Goal: Use online tool/utility: Use online tool/utility

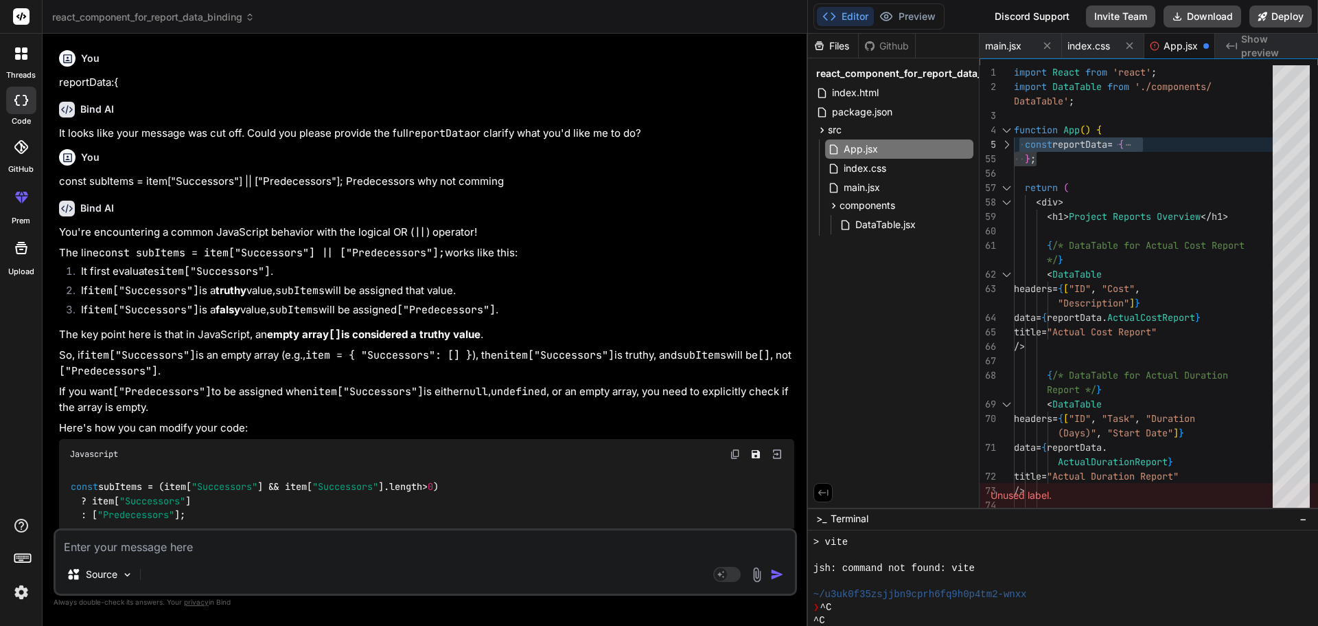
scroll to position [313, 0]
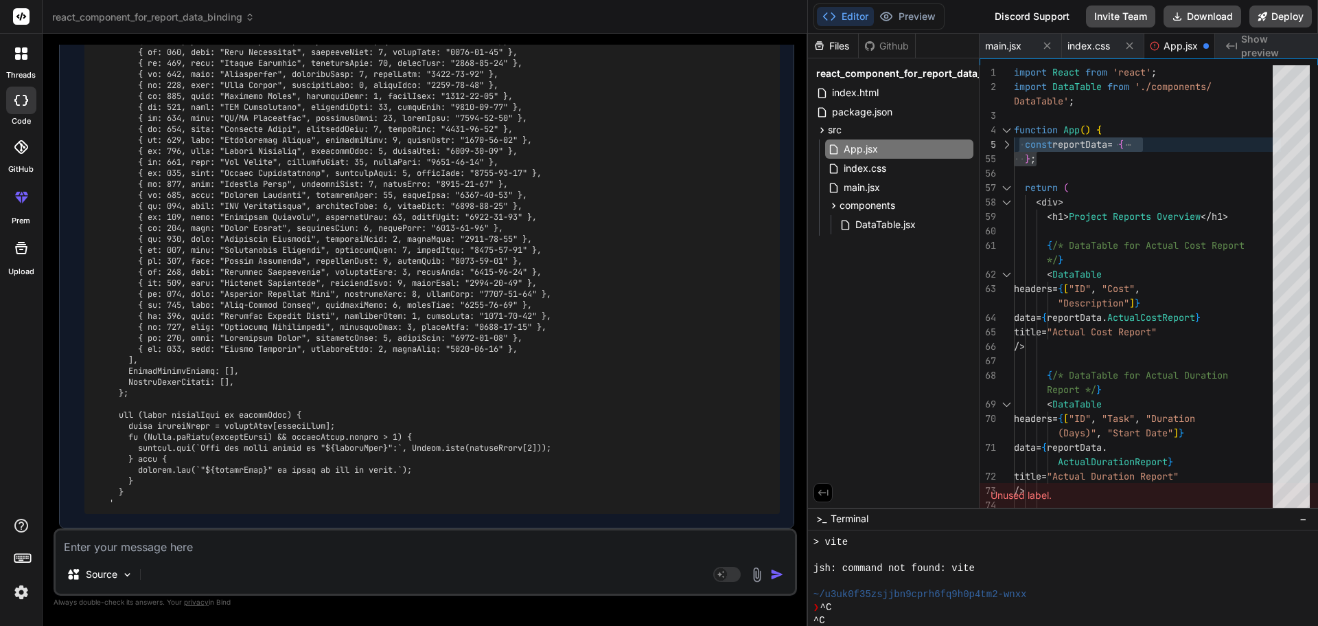
click at [187, 545] on textarea at bounding box center [426, 542] width 740 height 25
paste textarea "<td>{value?.`${column[0]}`} </td>"
type textarea "<td>{value?.`${column[0]}`} </td>"
type textarea "x"
type textarea "<td>{value?.`${column[0]}`} </td>"
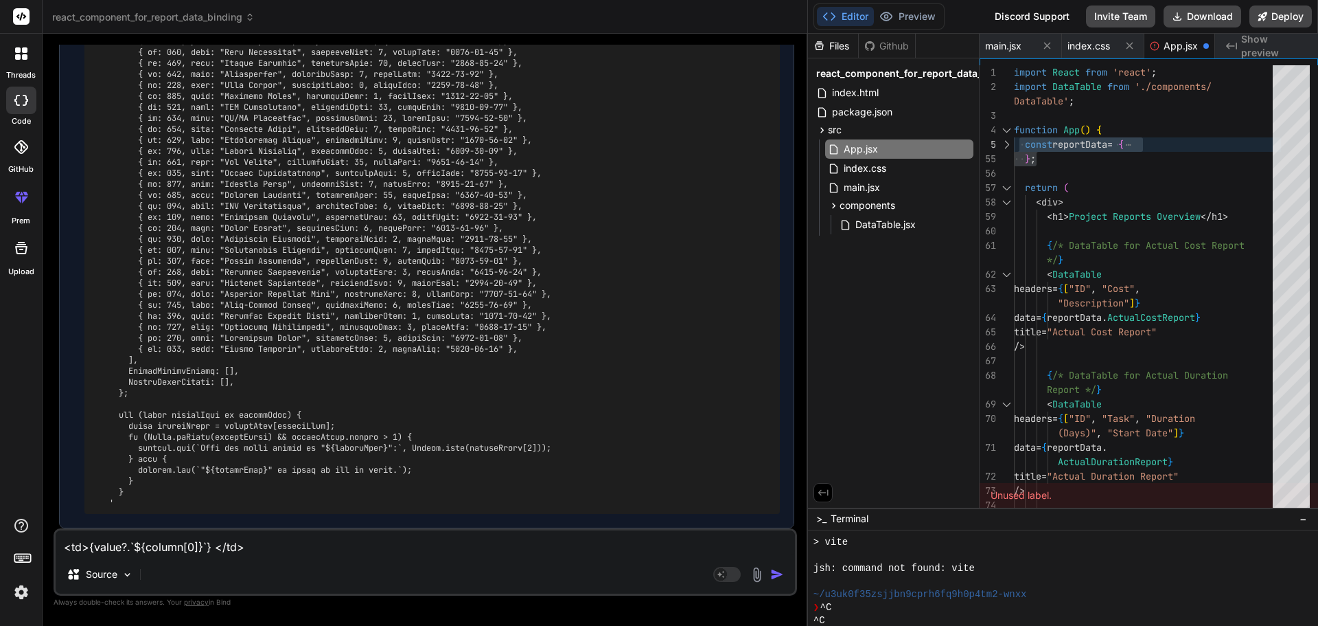
type textarea "x"
type textarea "<td>{value?.`${column[0]}`} </td>"
type textarea "x"
type textarea "<td>{value?.`${column[0]}`} </td> t"
type textarea "x"
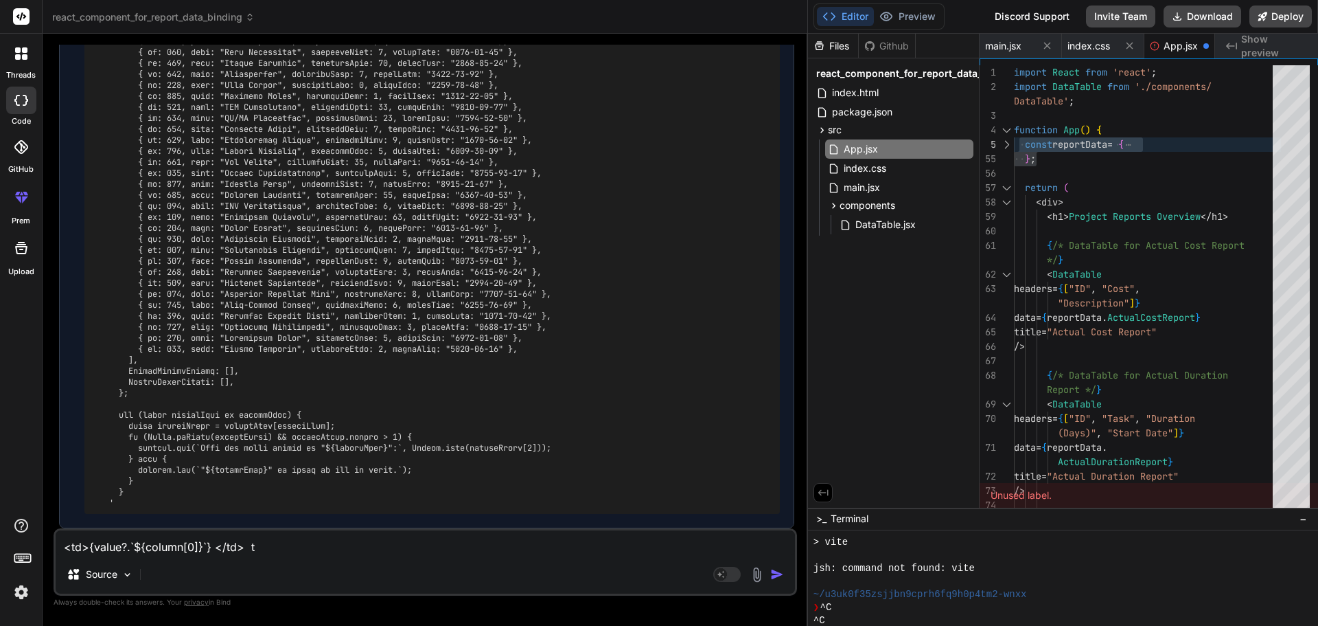
type textarea "<td>{value?.`${column[0]}`} </td> th"
type textarea "x"
type textarea "<td>{value?.`${column[0]}`} </td> thi"
type textarea "x"
type textarea "<td>{value?.`${column[0]}`} </td> this"
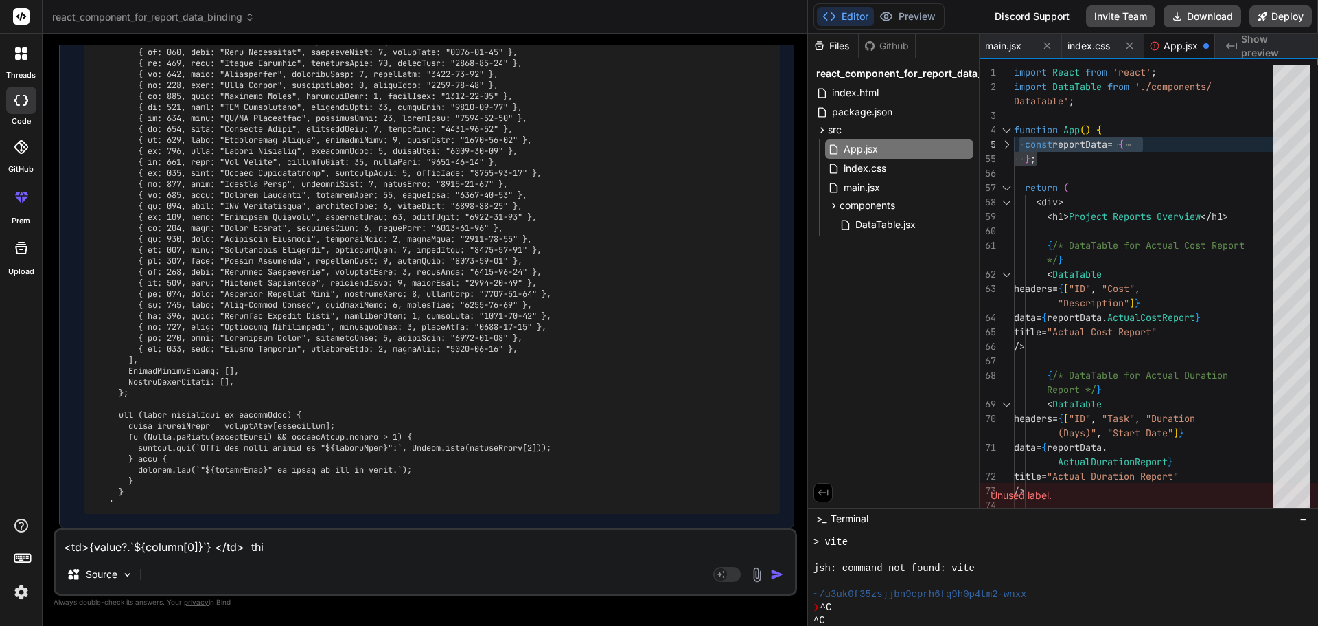
type textarea "x"
type textarea "<td>{value?.`${column[0]}`} </td> this"
type textarea "x"
type textarea "<td>{value?.`${column[0]}`} </td> this i"
type textarea "x"
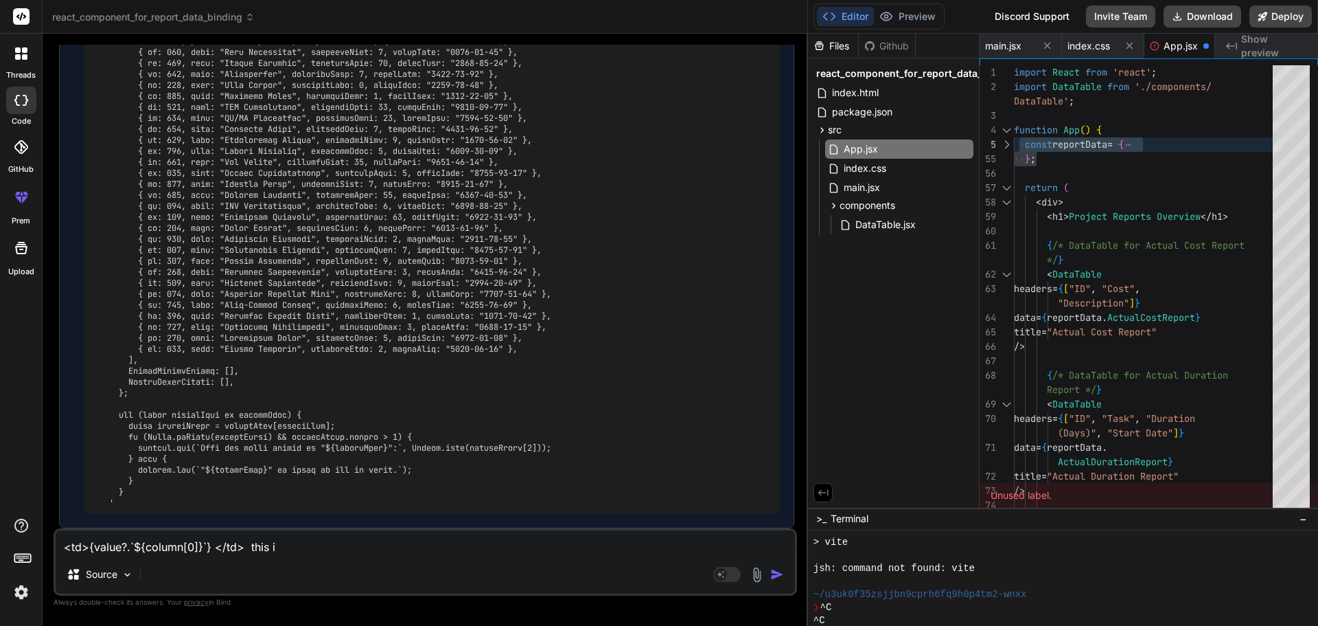
type textarea "<td>{value?.`${column[0]}`} </td> this is"
type textarea "x"
type textarea "<td>{value?.`${column[0]}`} </td> this is"
type textarea "x"
type textarea "<td>{value?.`${column[0]}`} </td> this is n"
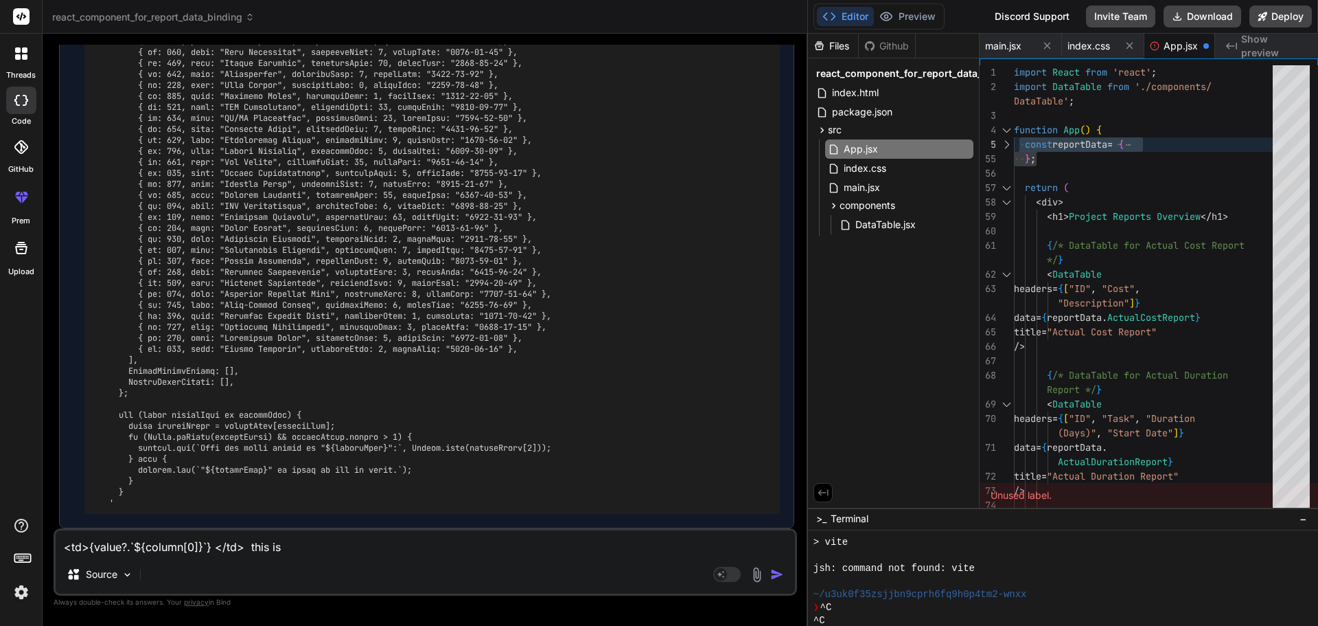
type textarea "x"
type textarea "<td>{value?.`${column[0]}`} </td> this is no"
type textarea "x"
type textarea "<td>{value?.`${column[0]}`} </td> this is not"
type textarea "x"
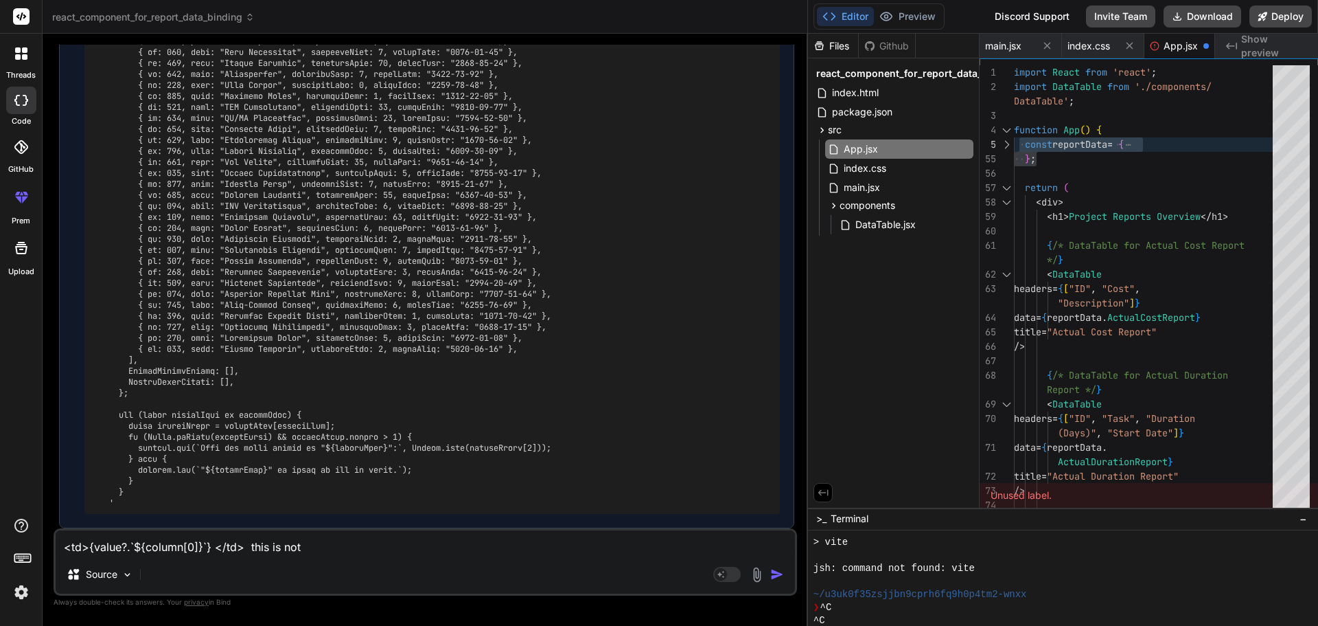
type textarea "<td>{value?.`${column[0]}`} </td> this is not"
type textarea "x"
type textarea "<td>{value?.`${column[0]}`} </td> this is not w"
type textarea "x"
type textarea "<td>{value?.`${column[0]}`} </td> this is not wo"
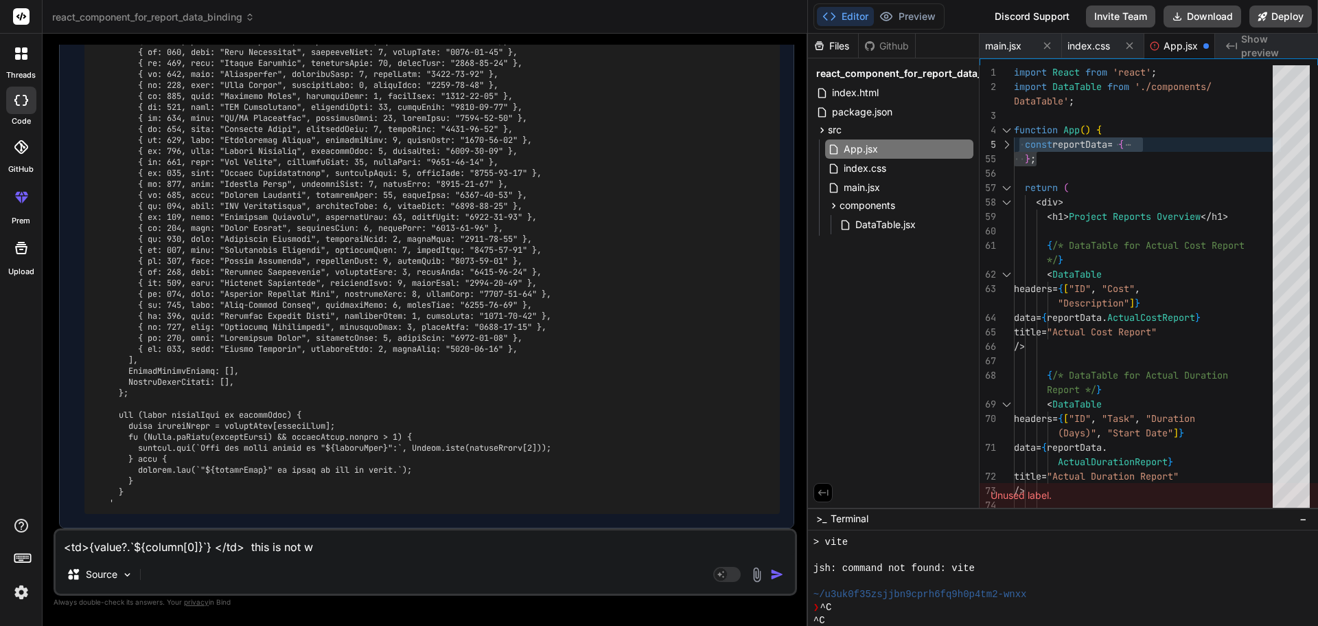
type textarea "x"
type textarea "<td>{value?.`${column[0]}`} </td> this is not wor"
type textarea "x"
type textarea "<td>{value?.`${column[0]}`} </td> this is not work"
type textarea "x"
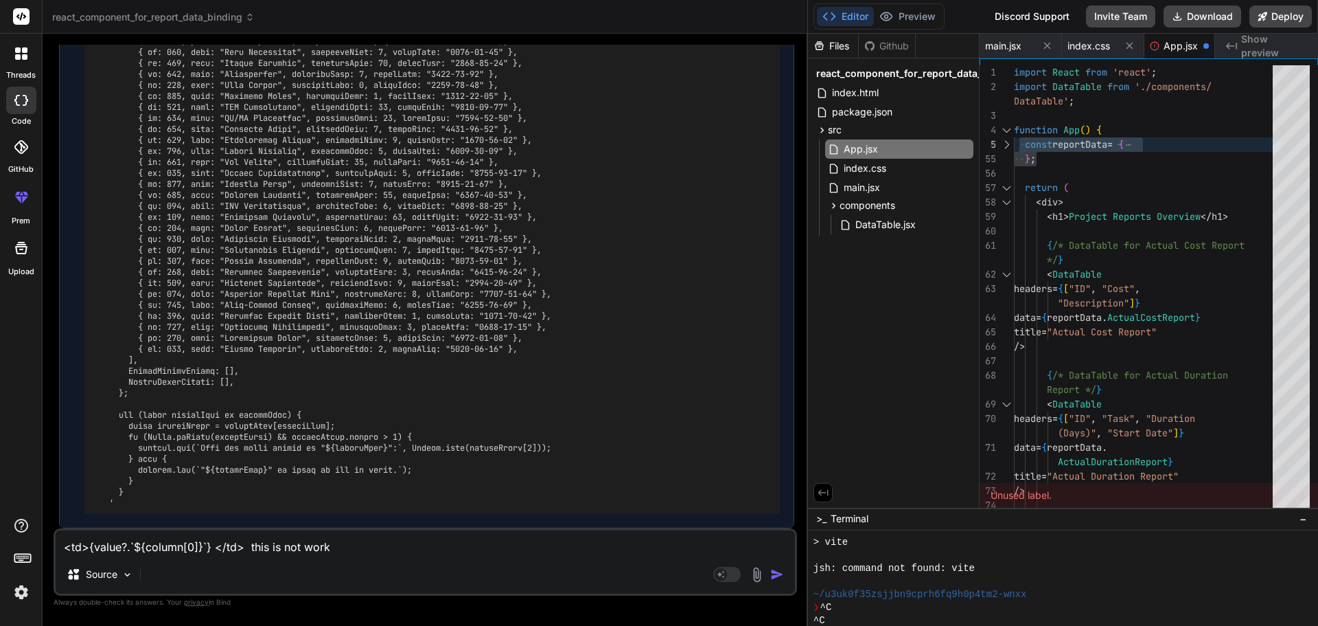
type textarea "<td>{value?.`${column[0]}`} </td> this is not worki"
type textarea "x"
type textarea "<td>{value?.`${column[0]}`} </td> this is not workin"
type textarea "x"
type textarea "<td>{value?.`${column[0]}`} </td> this is not working"
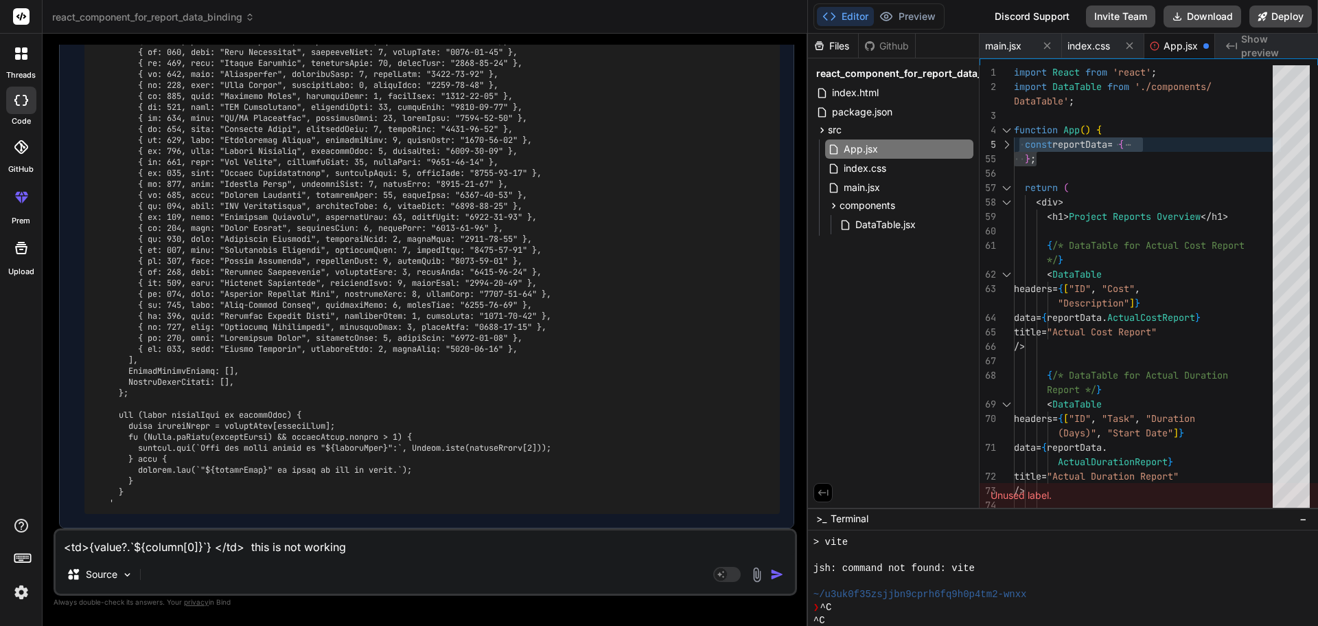
type textarea "x"
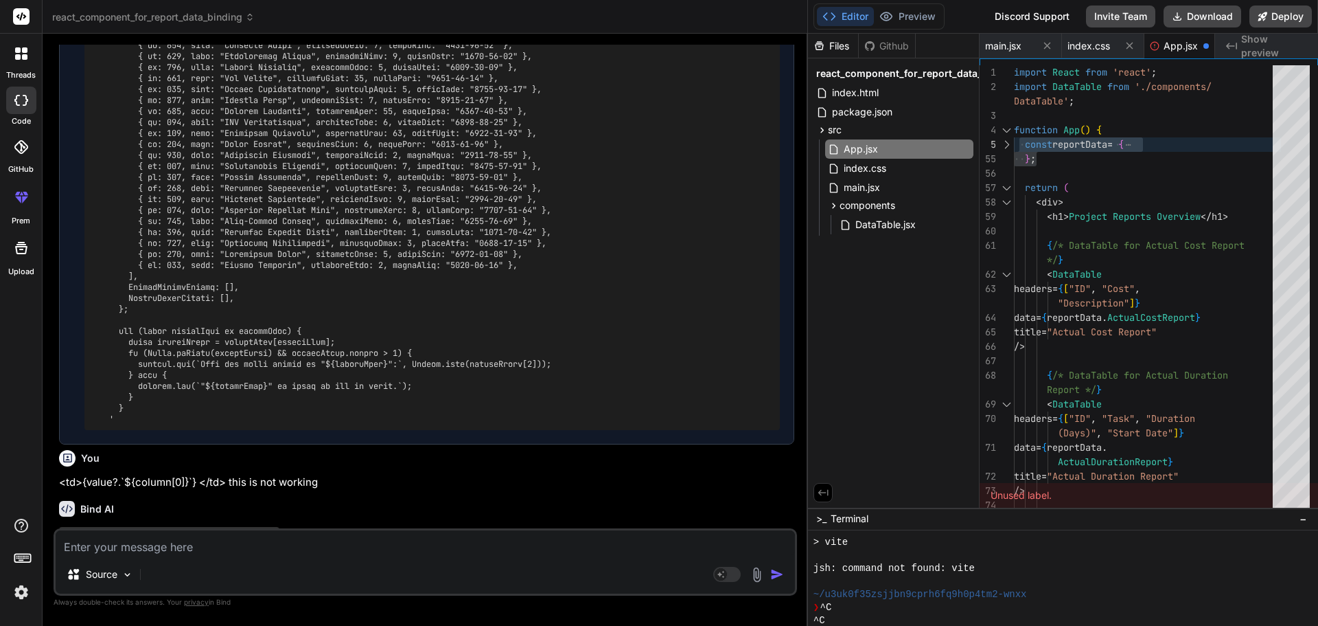
scroll to position [6199, 0]
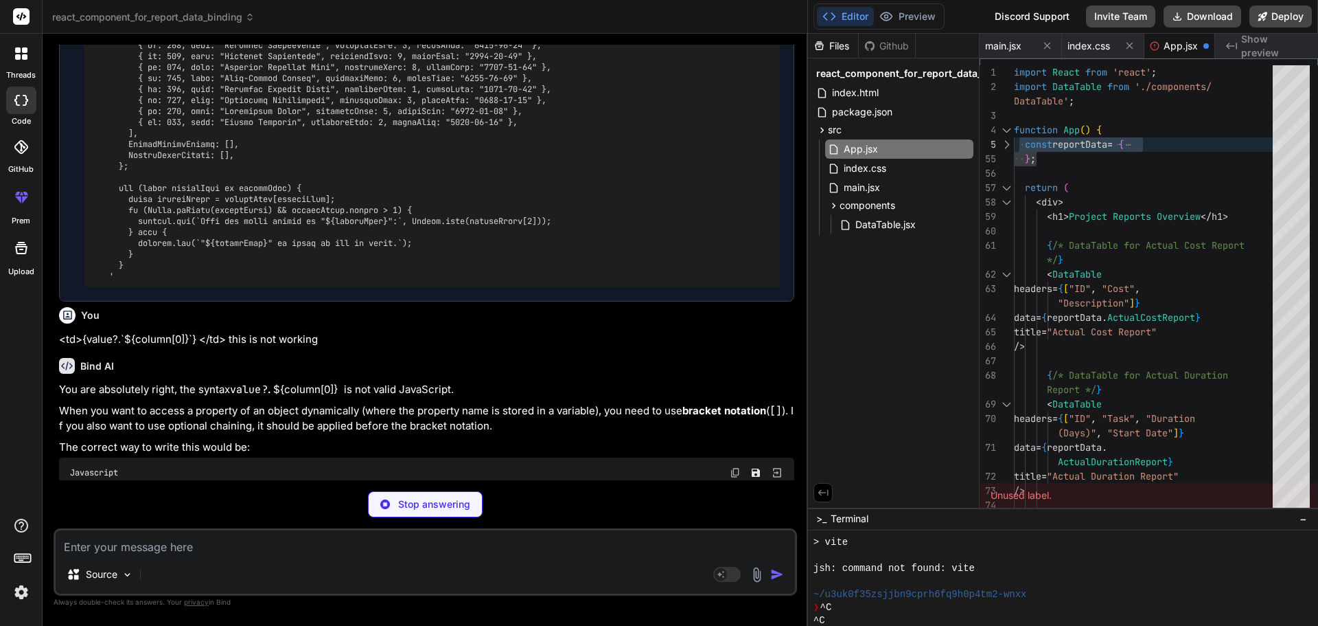
type textarea "x"
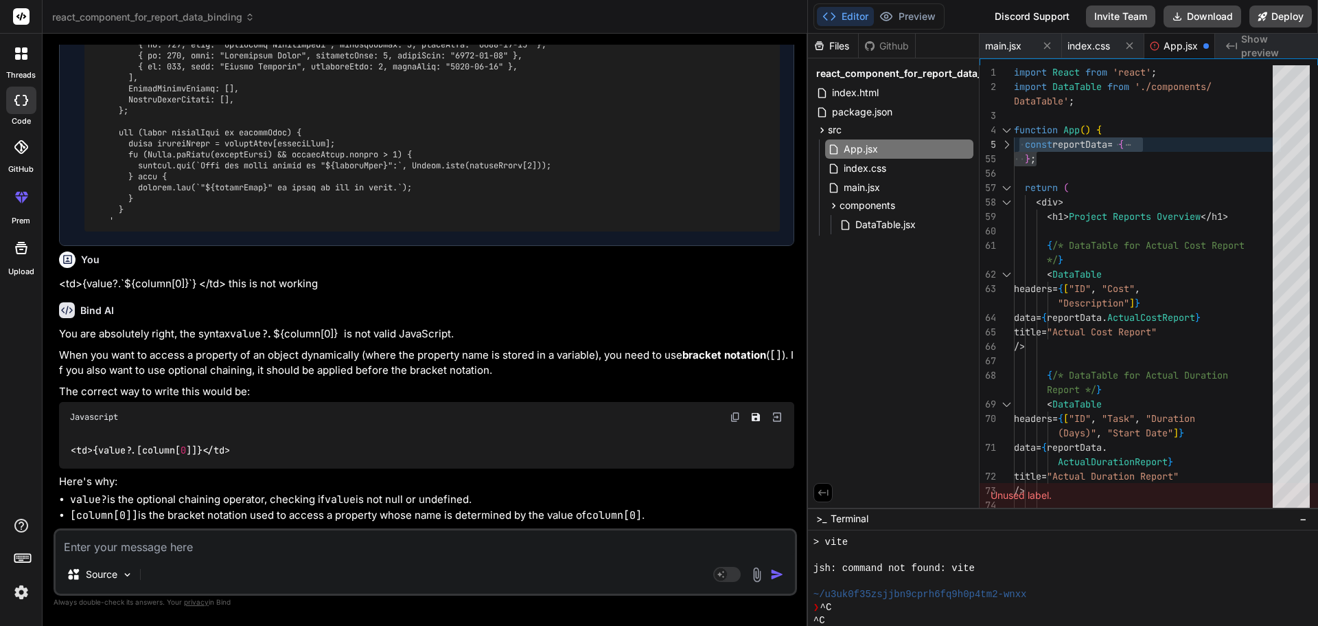
scroll to position [6357, 0]
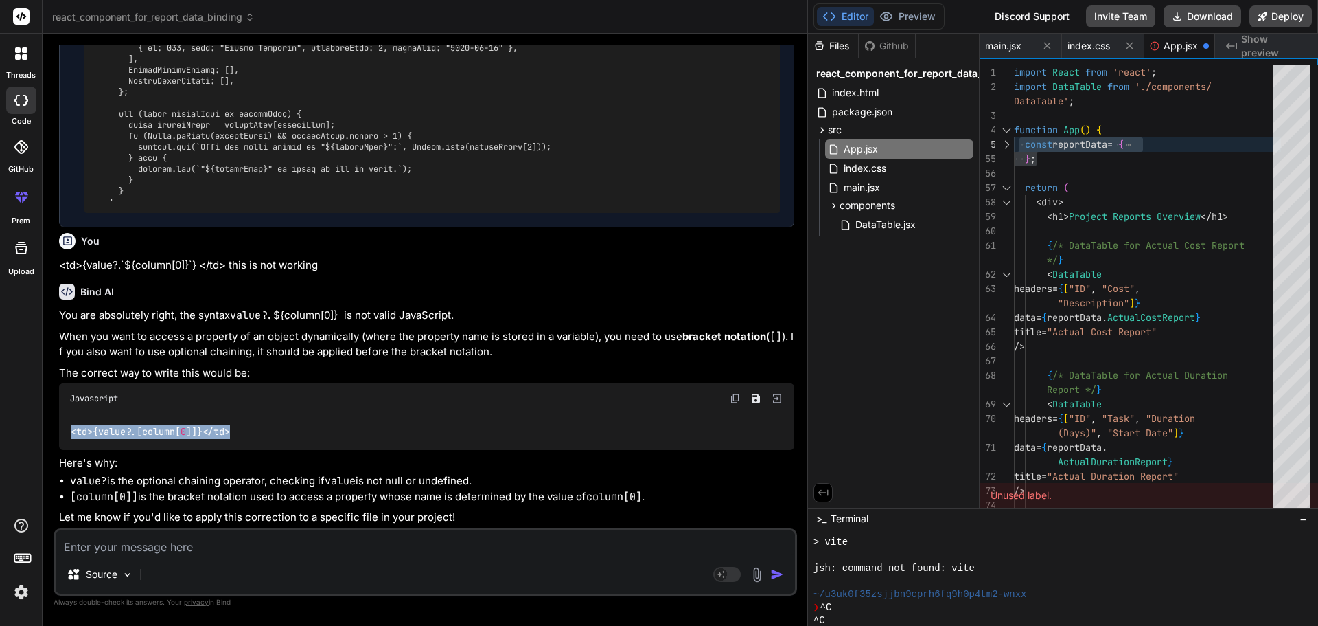
drag, startPoint x: 240, startPoint y: 428, endPoint x: 65, endPoint y: 427, distance: 175.1
click at [65, 427] on div "<td>{value?.[column[ 0 ]]}</td>" at bounding box center [426, 431] width 735 height 36
copy code "<td>{value?.[column[ 0 ]]}</td>"
click at [181, 551] on textarea at bounding box center [426, 542] width 740 height 25
paste textarea "BaselineStatus"
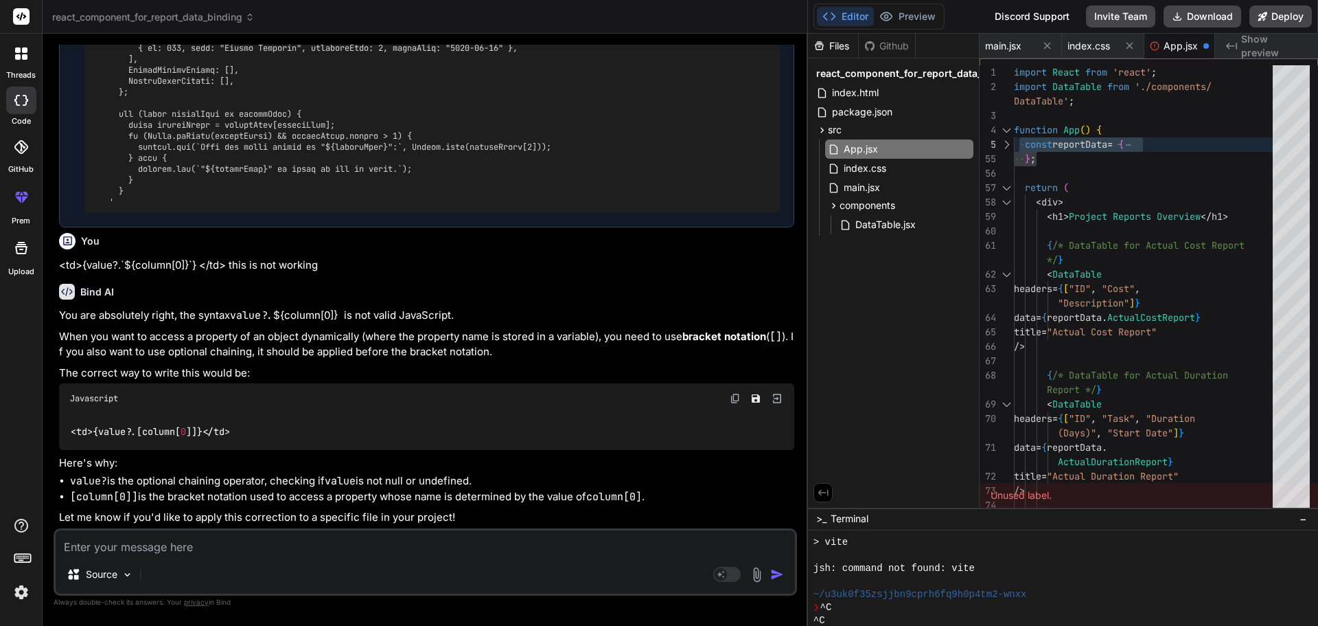
type textarea "BaselineStatus"
type textarea "x"
type textarea "BaselineStatus"
type textarea "x"
type textarea "BaselineStatus"
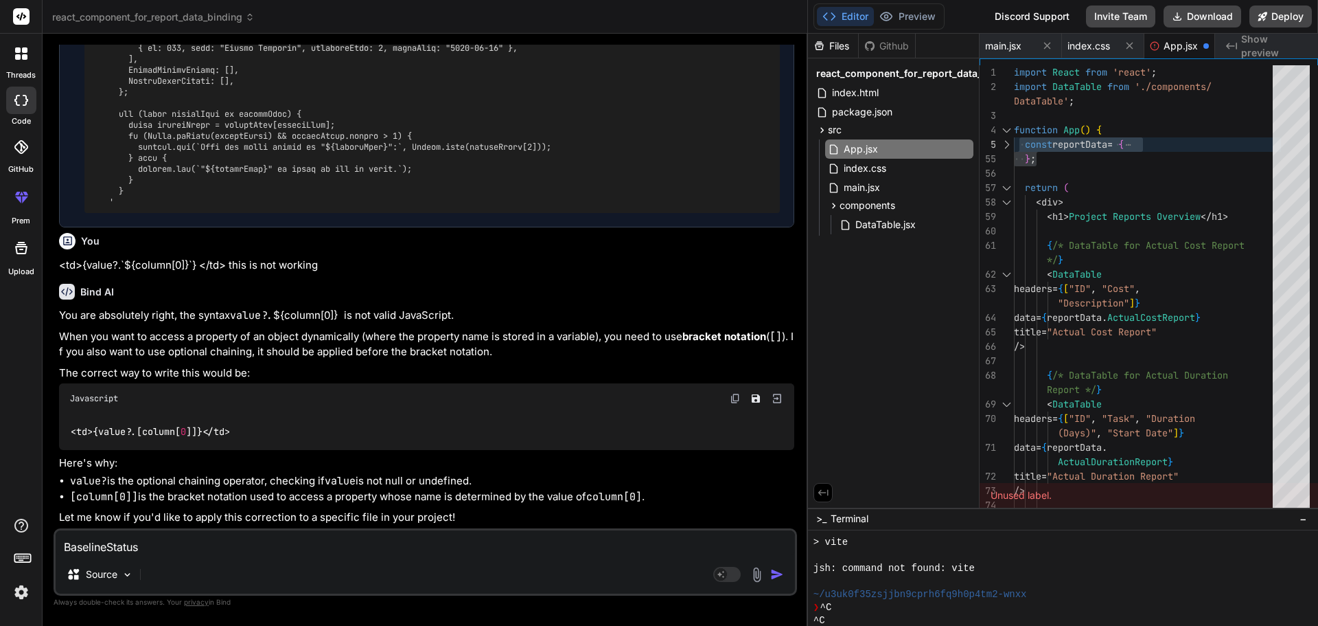
type textarea "x"
type textarea "BaselineStatus h"
type textarea "x"
type textarea "BaselineStatus ho"
type textarea "x"
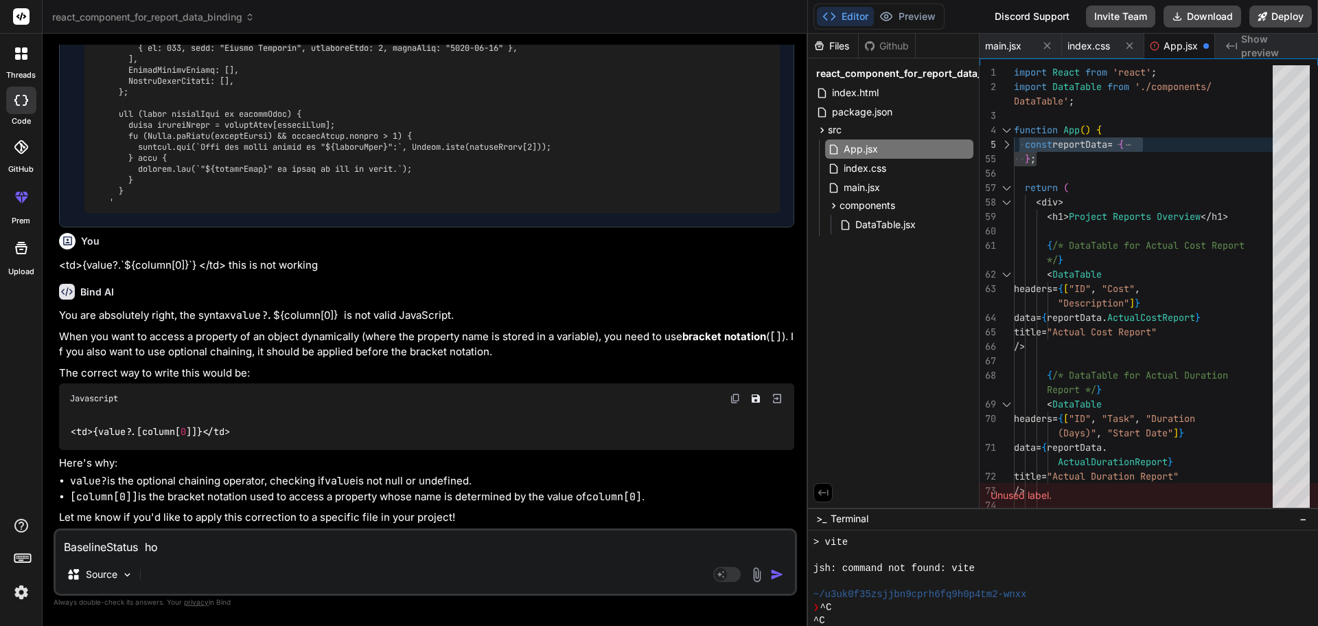
type textarea "BaselineStatus how"
type textarea "x"
type textarea "BaselineStatus how"
type textarea "x"
type textarea "BaselineStatus how t"
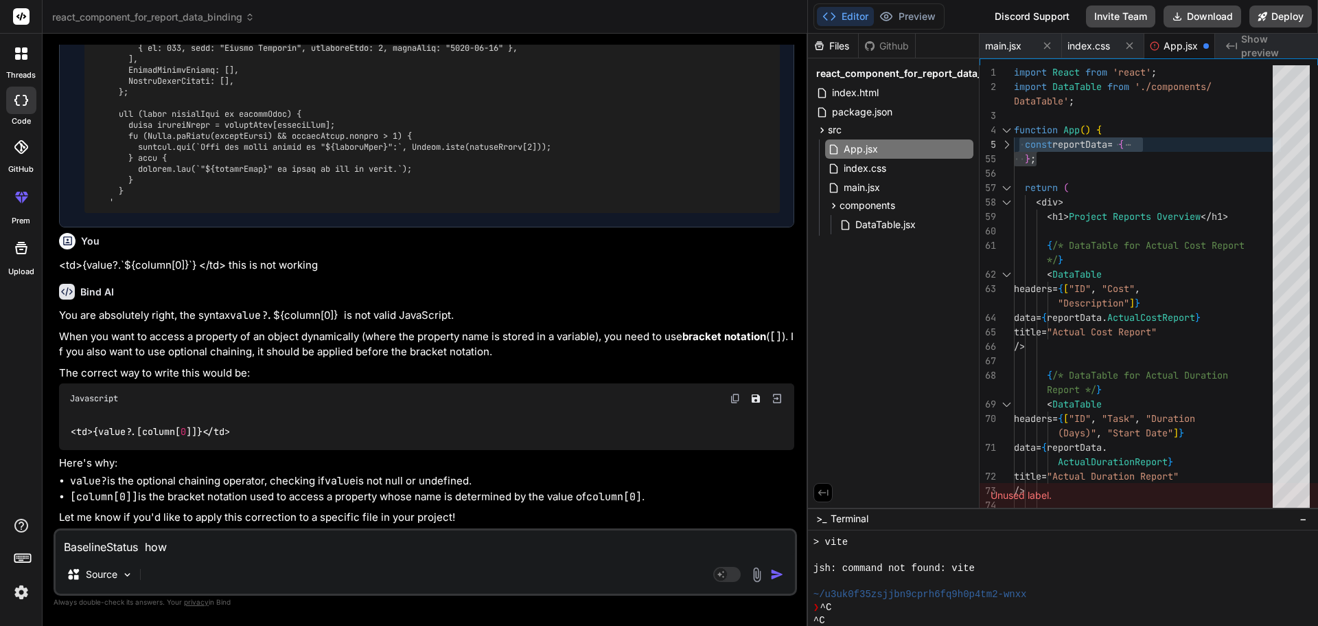
type textarea "x"
type textarea "BaselineStatus how to"
type textarea "x"
type textarea "BaselineStatus how to"
type textarea "x"
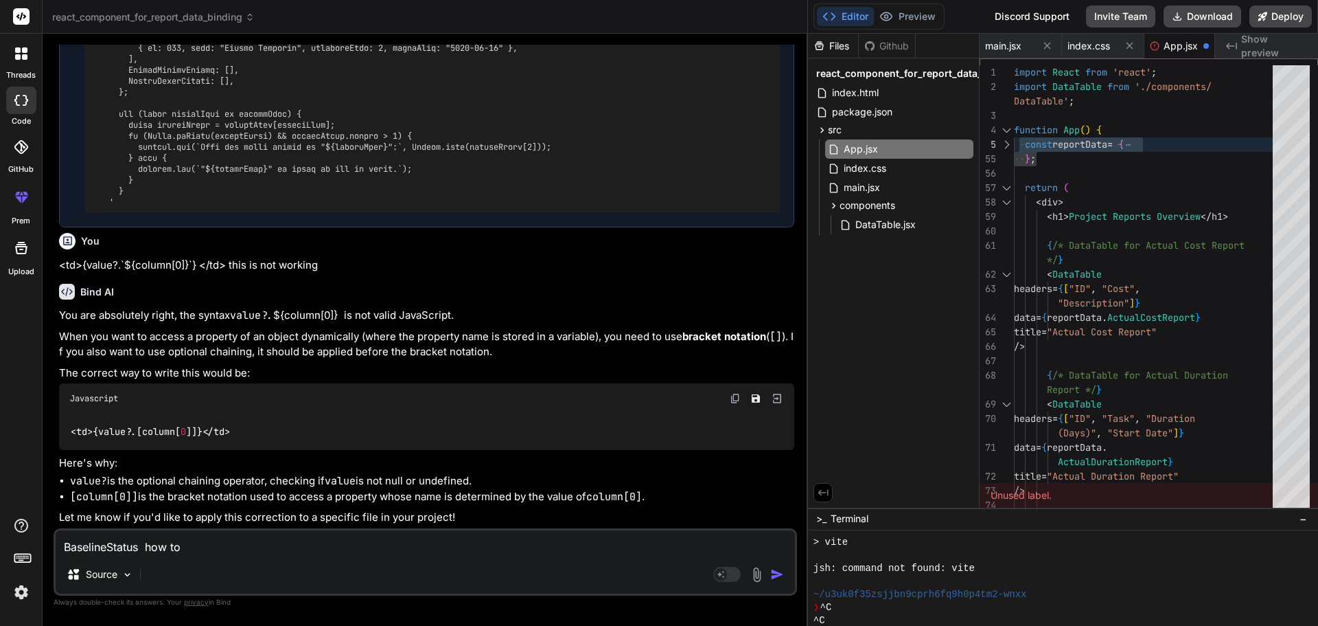
type textarea "BaselineStatus how to c"
type textarea "x"
type textarea "BaselineStatus how to cr"
type textarea "x"
type textarea "BaselineStatus how to cre"
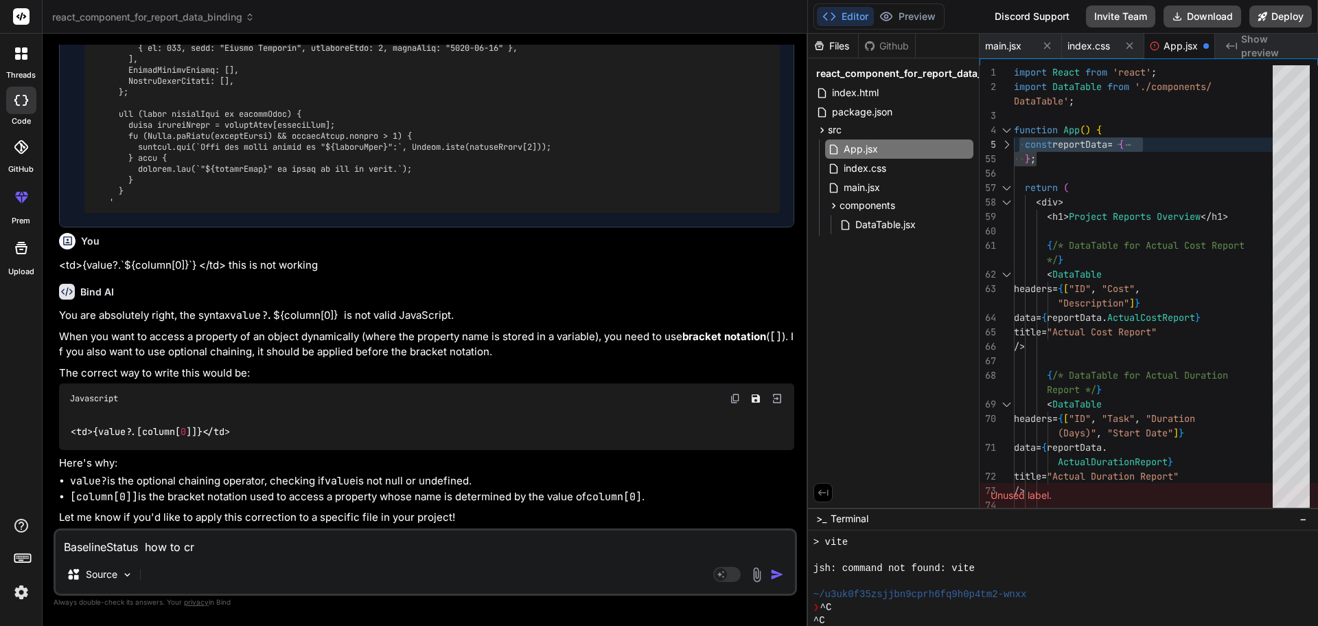
type textarea "x"
type textarea "BaselineStatus how to crea"
type textarea "x"
type textarea "BaselineStatus how to creat"
type textarea "x"
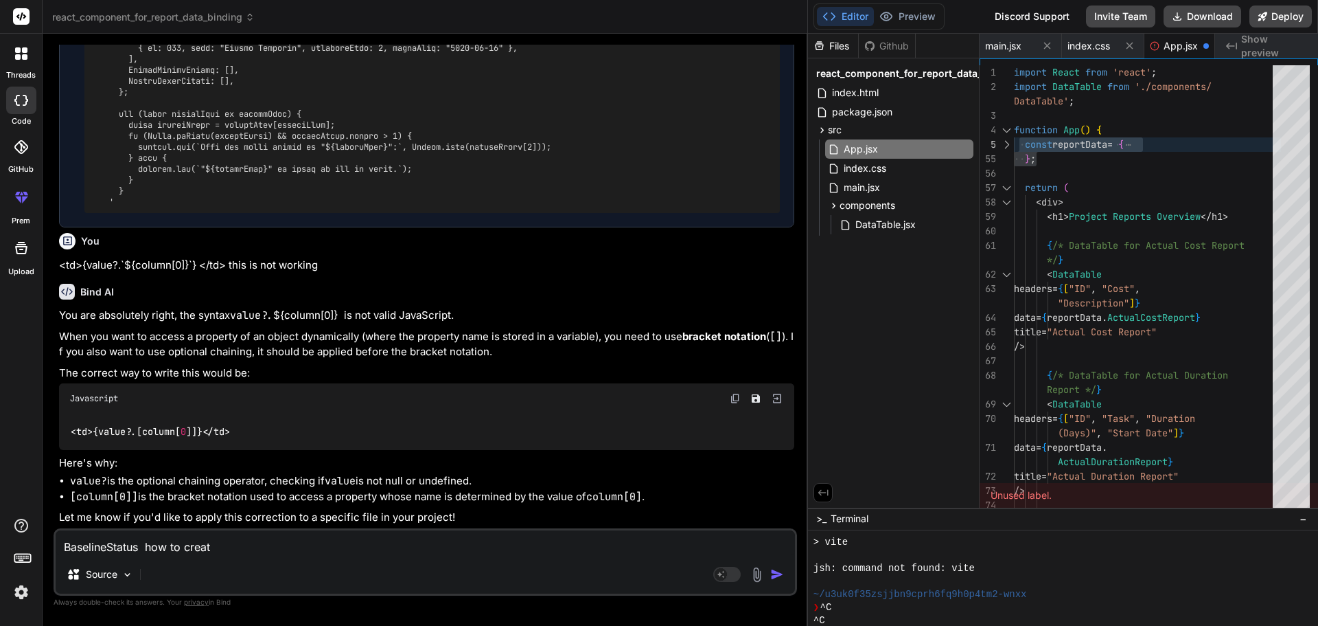
type textarea "BaselineStatus how to create"
type textarea "x"
type textarea "BaselineStatus how to create"
type textarea "x"
type textarea "BaselineStatus how to create f"
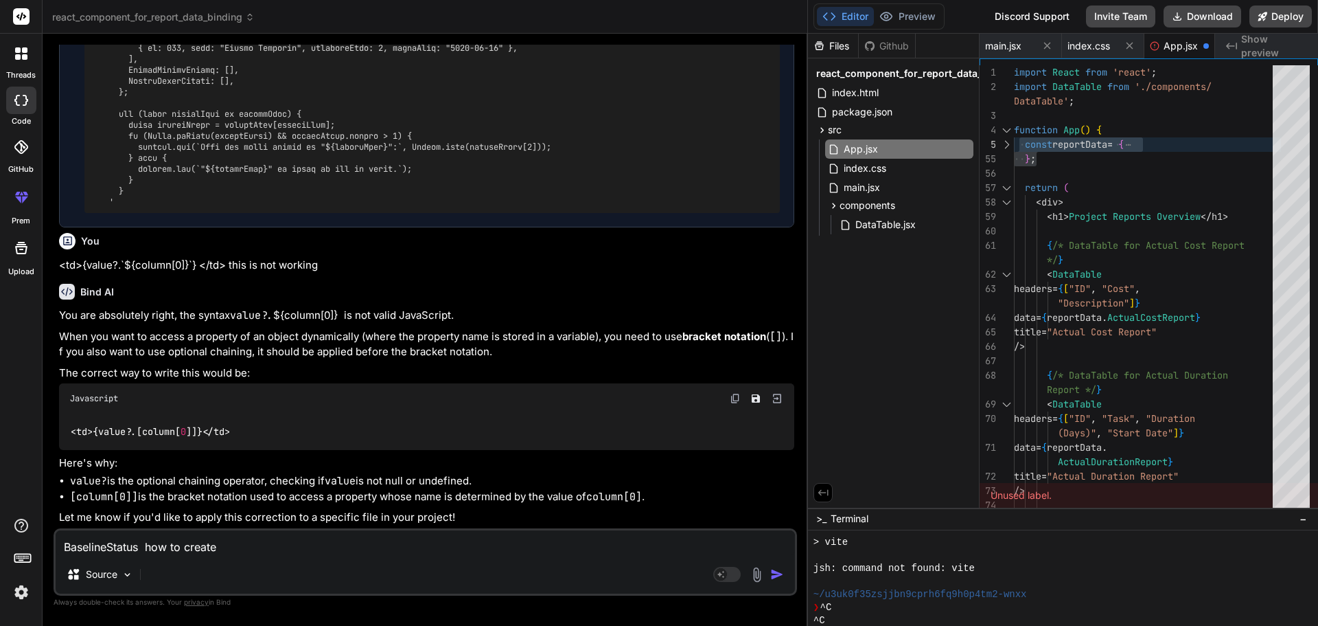
type textarea "x"
type textarea "BaselineStatus how to create fu"
type textarea "x"
type textarea "BaselineStatus how to create fun"
type textarea "x"
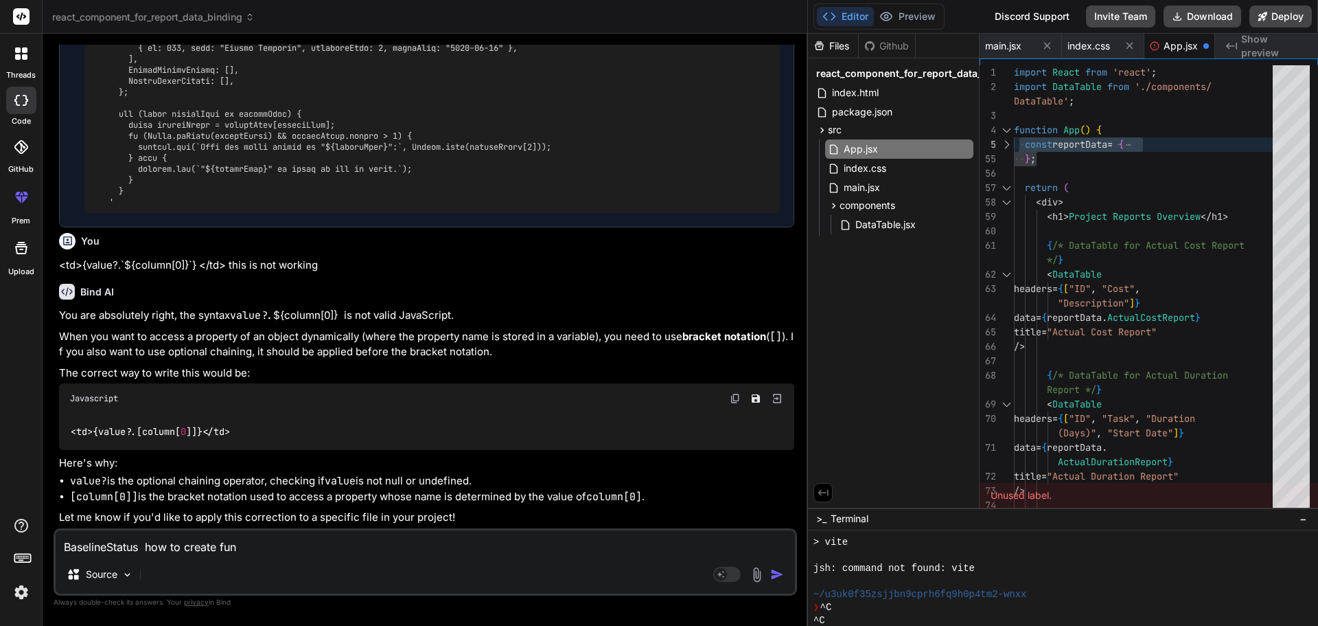
type textarea "BaselineStatus how to create func"
type textarea "x"
type textarea "BaselineStatus how to create funct"
type textarea "x"
type textarea "BaselineStatus how to create functi"
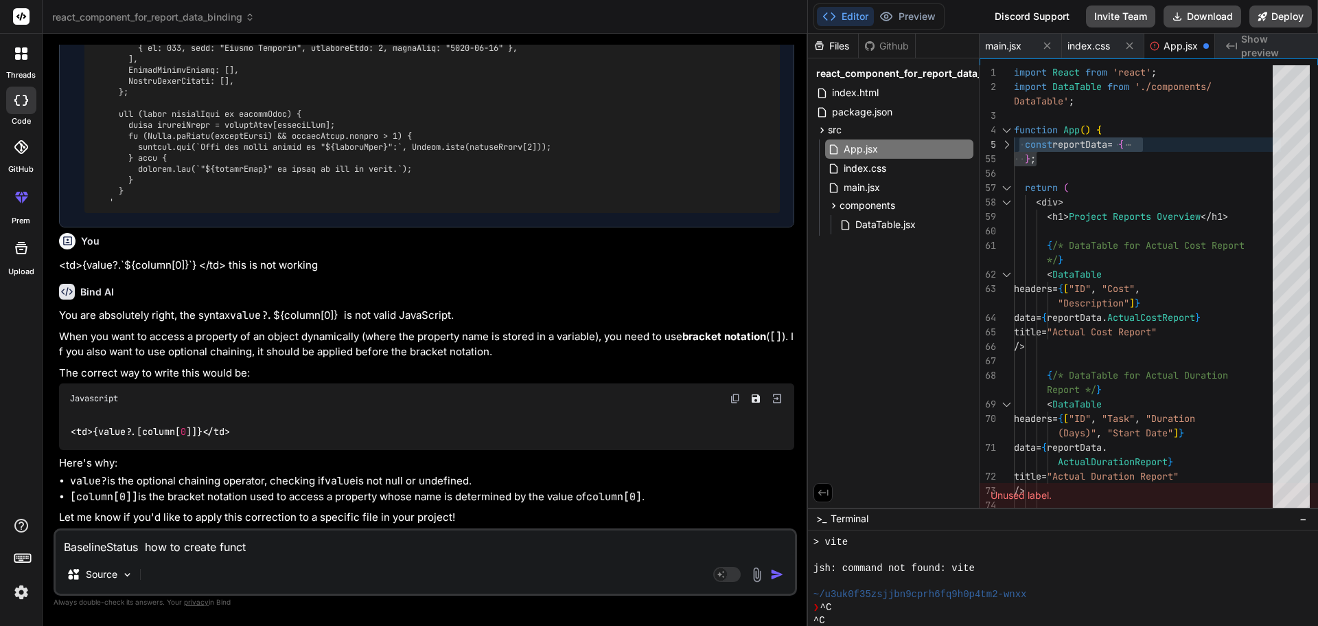
type textarea "x"
type textarea "BaselineStatus how to create functio"
type textarea "x"
type textarea "BaselineStatus how to create function"
type textarea "x"
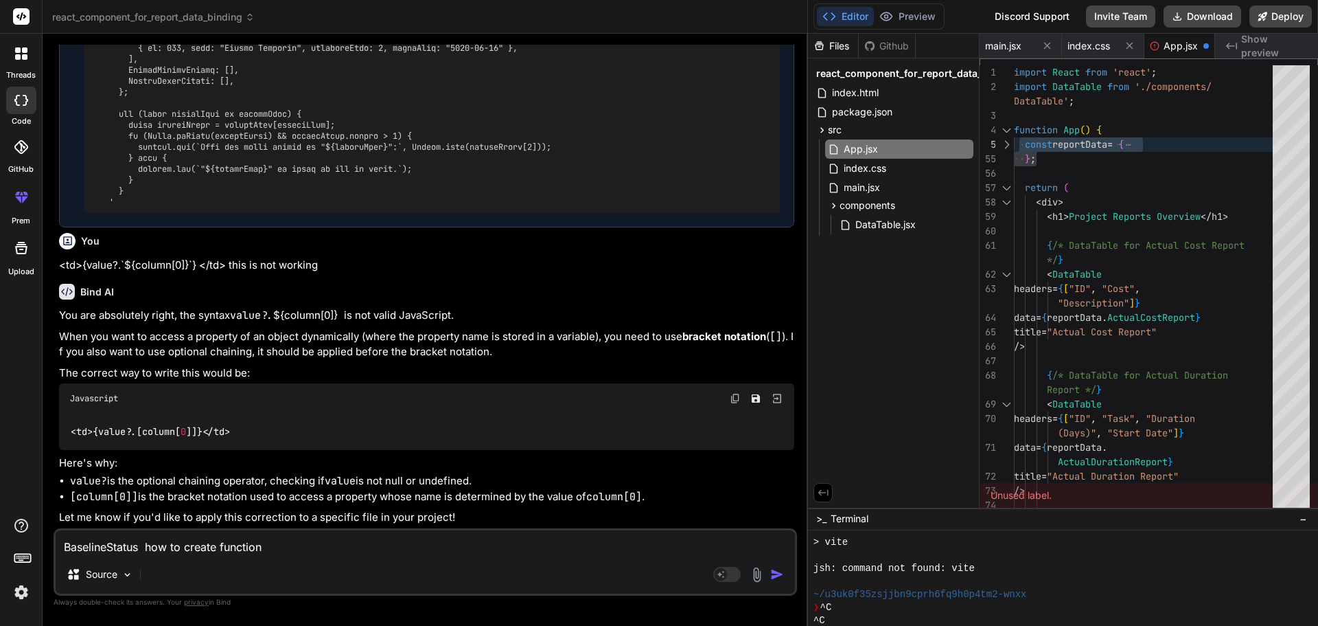
type textarea "BaselineStatus how to create function"
type textarea "x"
type textarea "BaselineStatus how to create function i"
type textarea "x"
type textarea "BaselineStatus how to create function in"
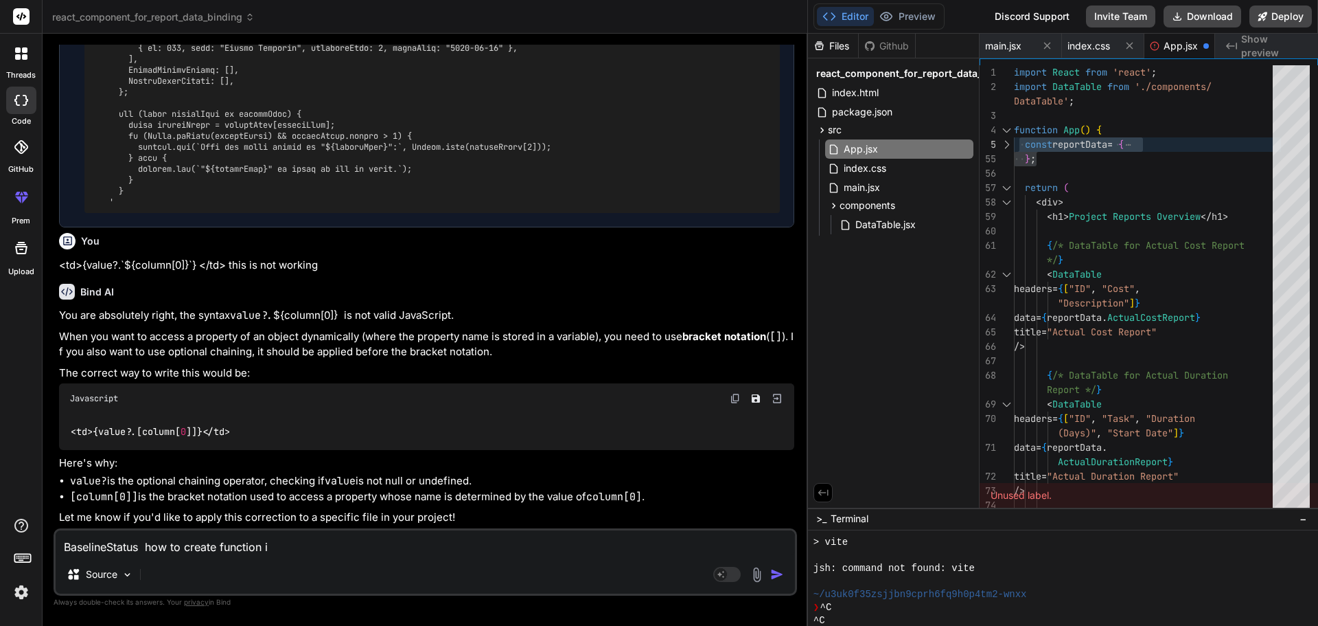
type textarea "x"
type textarea "BaselineStatus how to create function in"
type textarea "x"
type textarea "BaselineStatus how to create function in j"
type textarea "x"
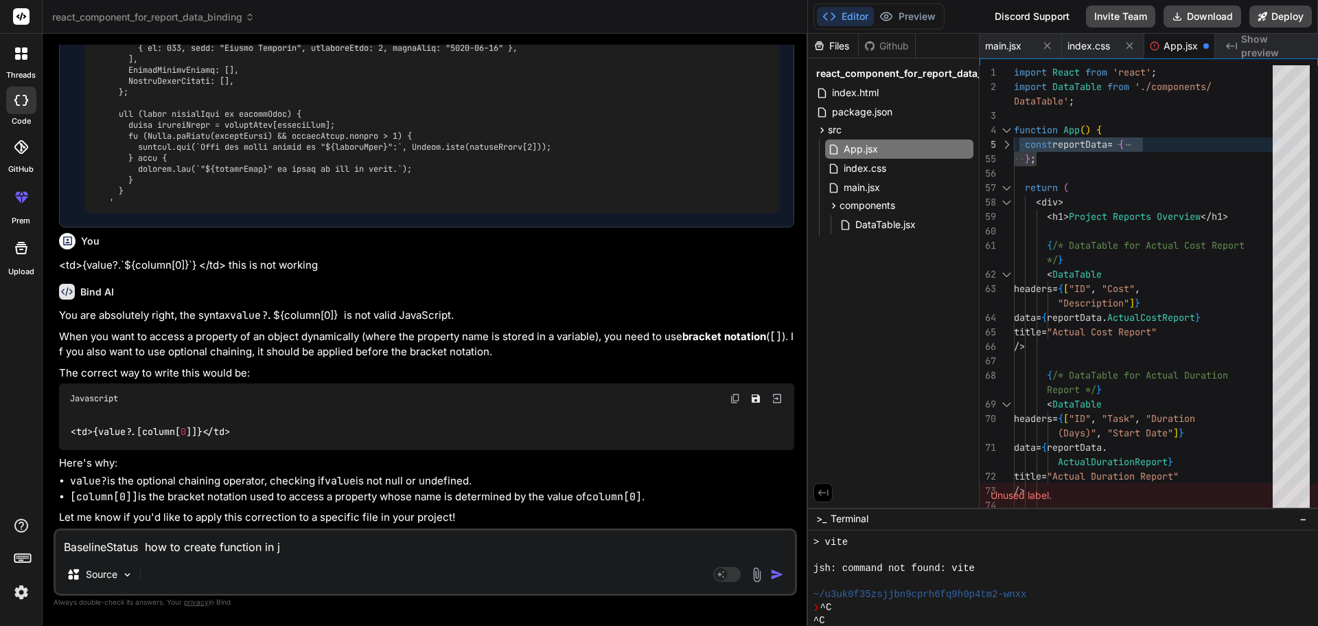
type textarea "BaselineStatus how to create function in js"
type textarea "x"
type textarea "BaselineStatus how to create function in js"
type textarea "x"
type textarea "BaselineStatus how to create function in js t"
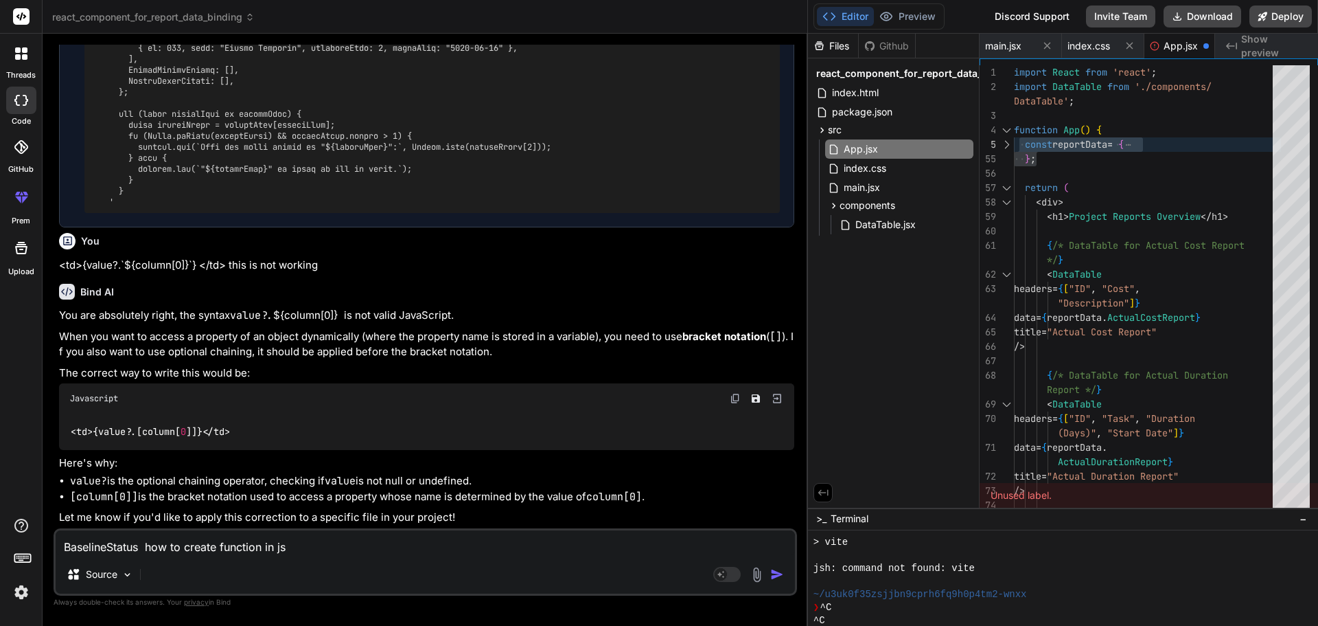
type textarea "x"
type textarea "BaselineStatus how to create function in js to"
type textarea "x"
type textarea "BaselineStatus how to create function in js to"
type textarea "x"
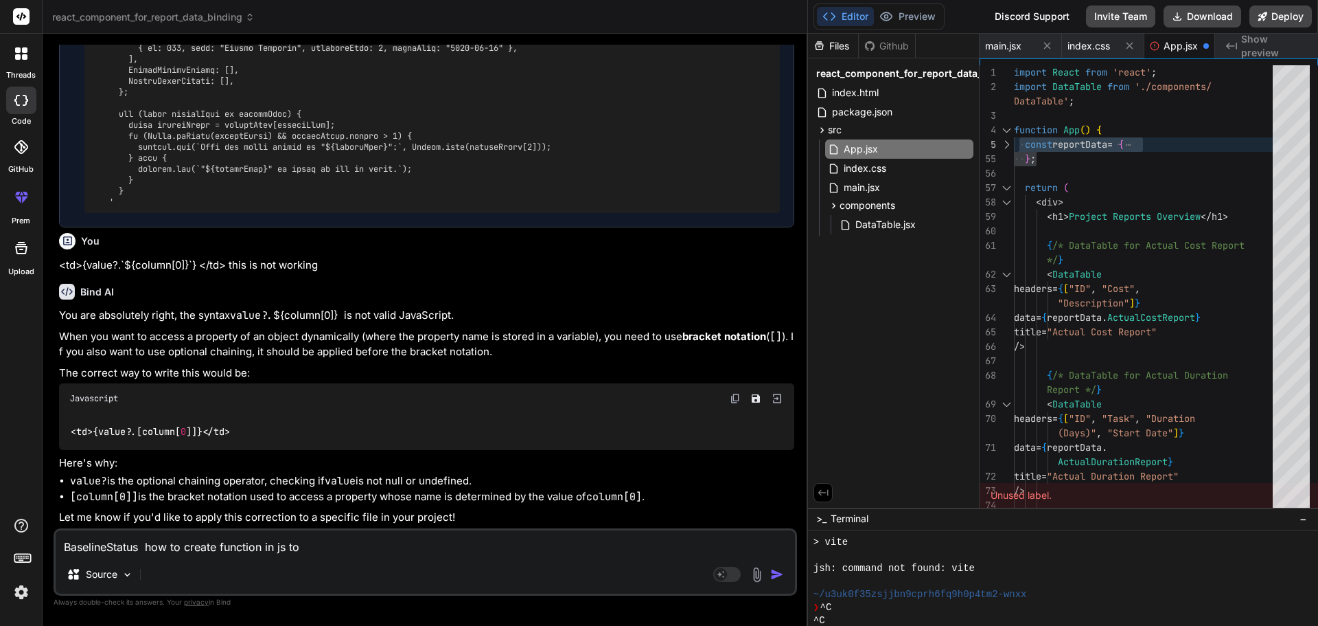
click at [130, 546] on textarea "BaselineStatus how to create function in js to" at bounding box center [426, 542] width 740 height 25
click at [129, 546] on textarea "BaselineStatus how to create function in js to" at bounding box center [426, 542] width 740 height 25
click at [330, 546] on textarea "BaselineStatus how to create function in js to" at bounding box center [426, 542] width 740 height 25
type textarea "BaselineStatus how to create function in js to"
type textarea "x"
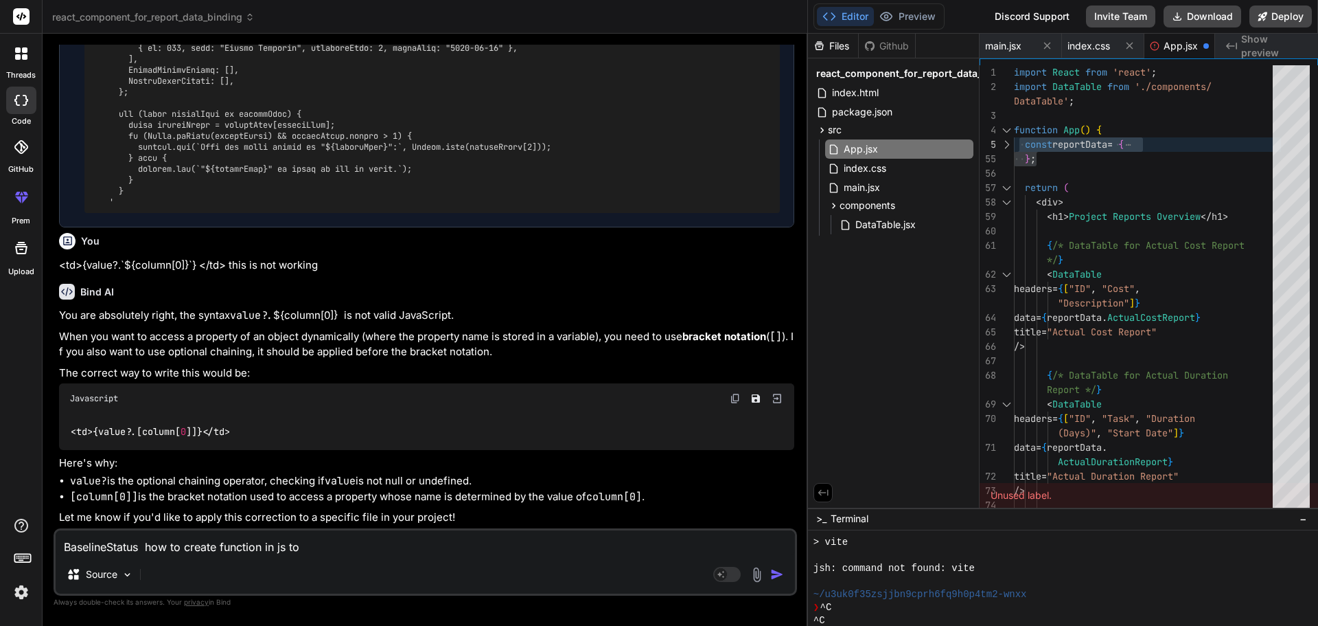
type textarea "BaselineStatus how to create function in js t"
type textarea "x"
type textarea "BaselineStatus how to create function in js"
type textarea "x"
type textarea "BaselineStatus how to create function in js s"
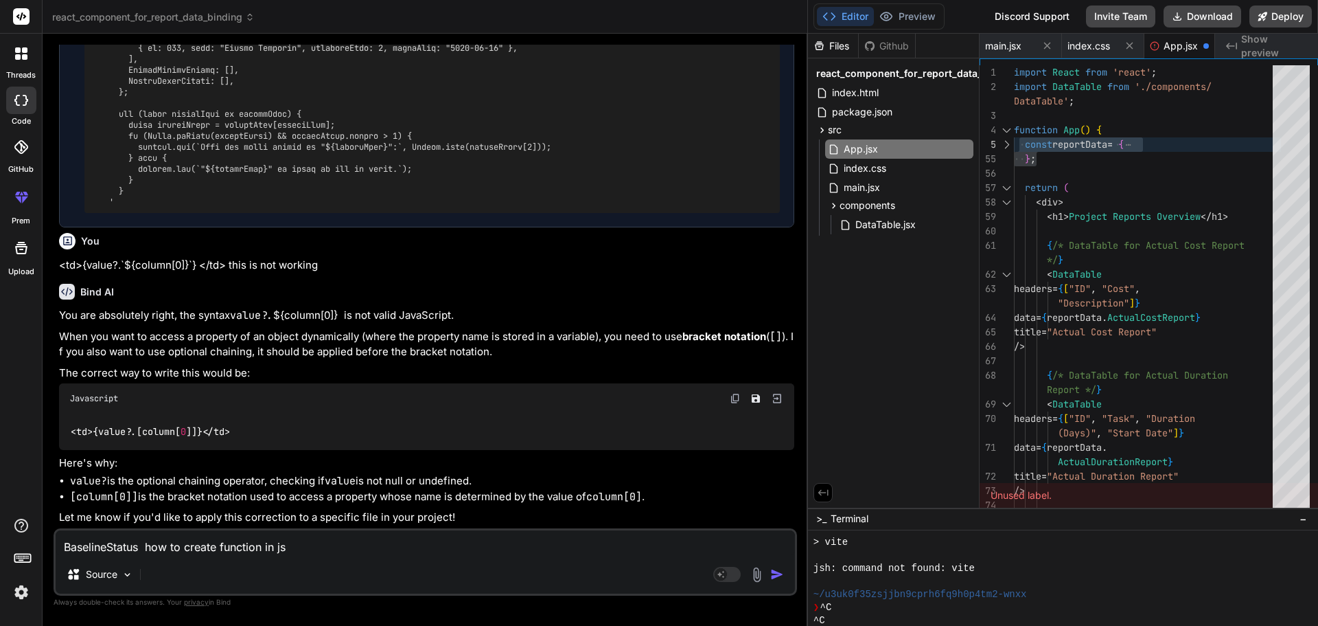
type textarea "x"
type textarea "BaselineStatus how to create function in js sp"
type textarea "x"
type textarea "BaselineStatus how to create function in js spl"
type textarea "x"
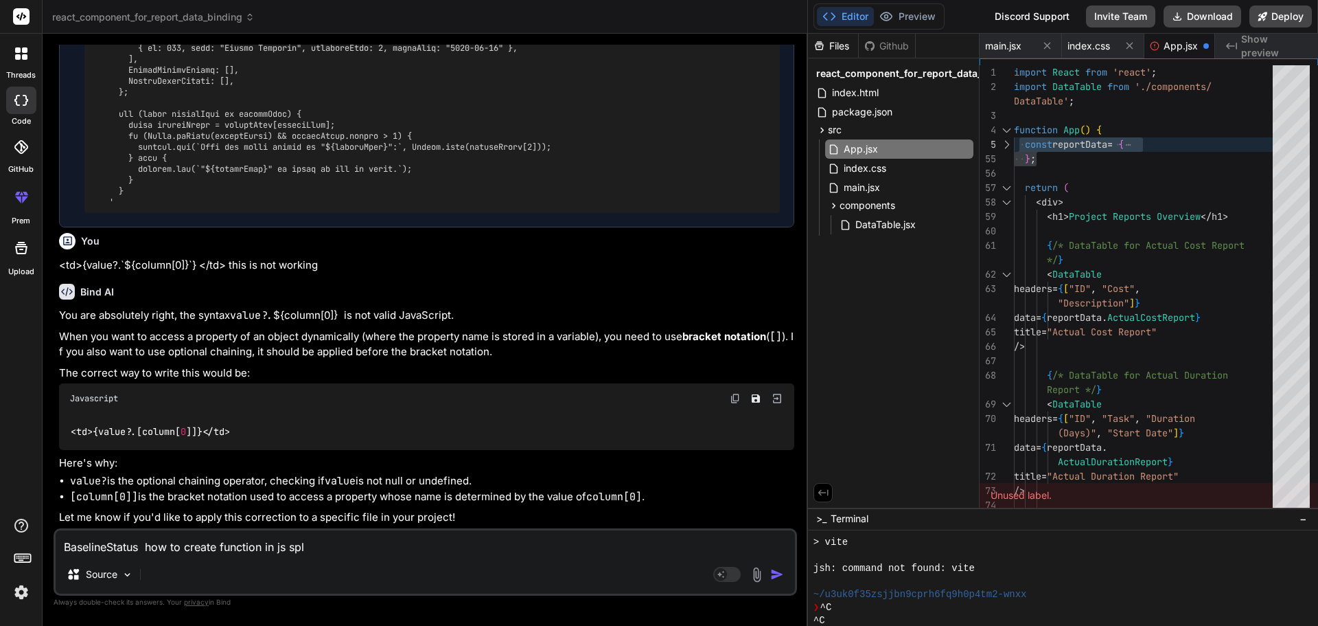
type textarea "BaselineStatus how to create function in js spli"
type textarea "x"
type textarea "BaselineStatus how to create function in js split"
type textarea "x"
type textarea "BaselineStatus how to create function in js split"
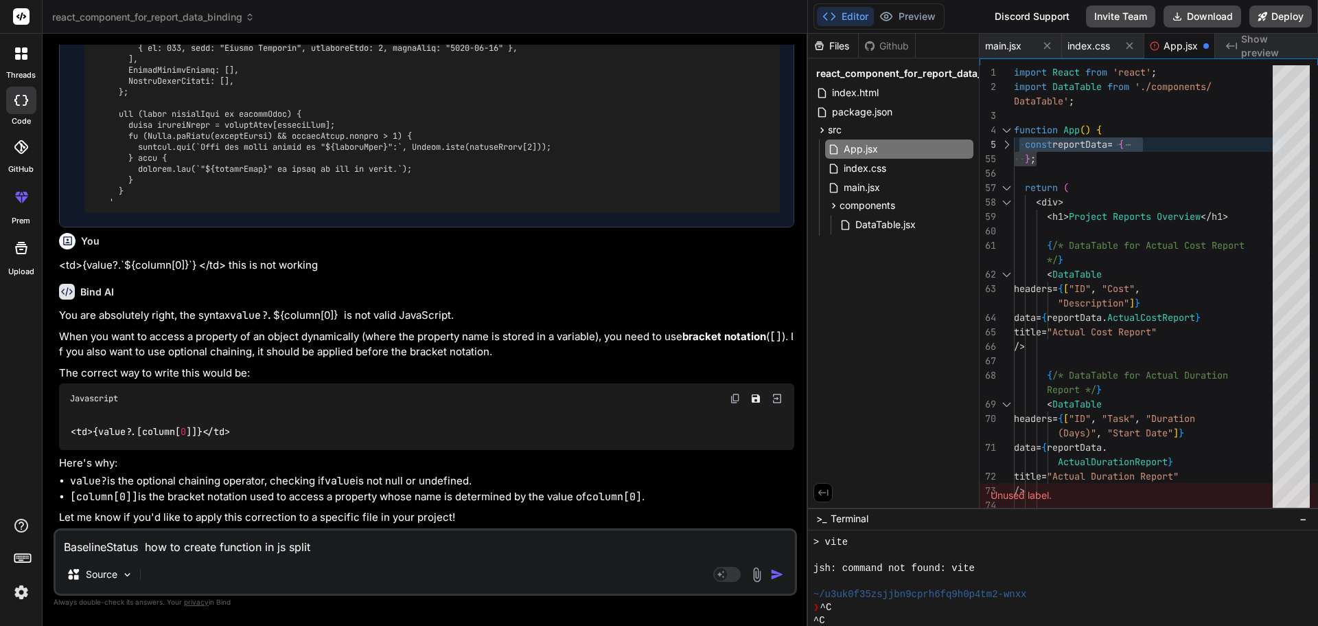
type textarea "x"
paste textarea "BaselineStatus"
type textarea "BaselineStatus how to create function in js split BaselineStatus"
type textarea "x"
click at [144, 549] on textarea "BaselineStatus how to create function in js split BaselineStatus" at bounding box center [426, 542] width 740 height 25
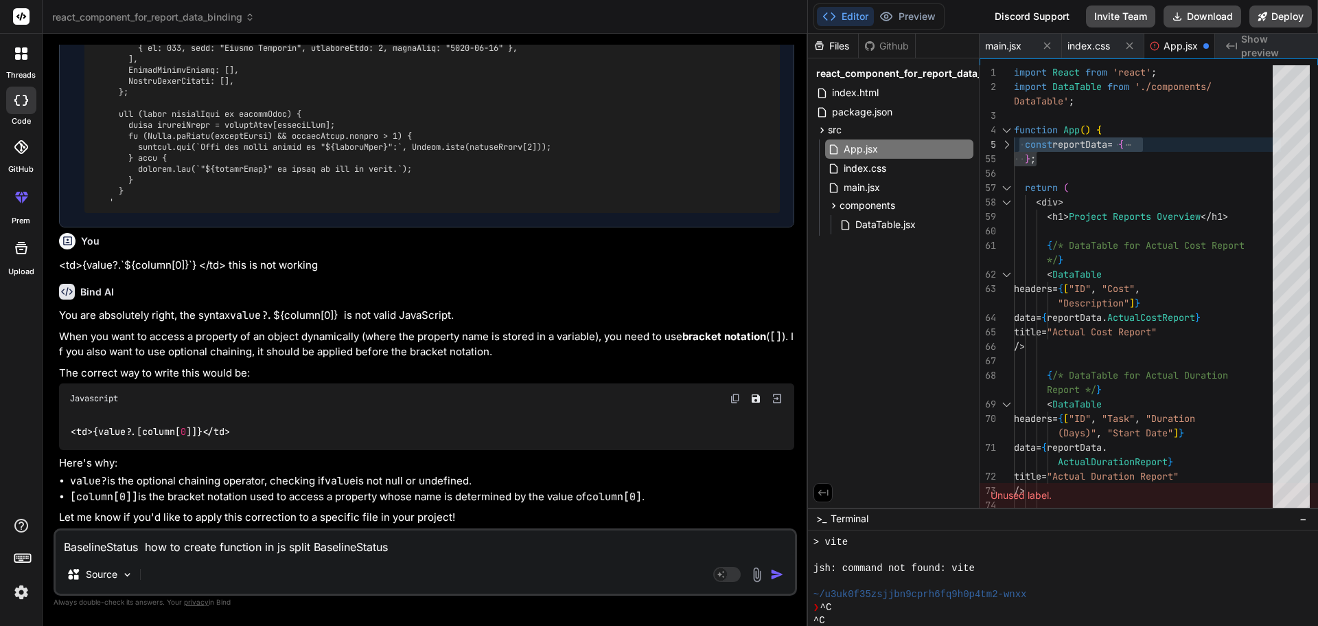
type textarea "BaselineStatus how to create function in js split BaselineStatus"
type textarea "x"
type textarea "BaselineStatus s how to create function in js split BaselineStatus"
type textarea "x"
type textarea "BaselineStatus st how to create function in js split BaselineStatus"
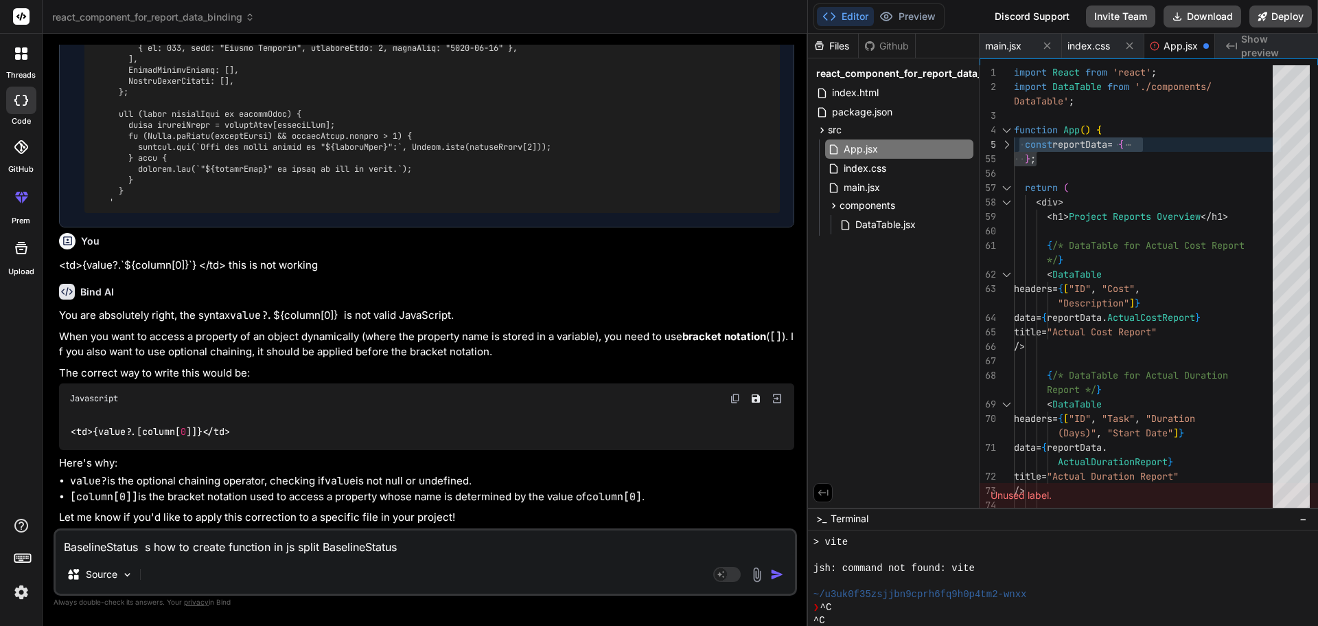
type textarea "x"
type textarea "BaselineStatus str how to create function in js split BaselineStatus"
type textarea "x"
type textarea "BaselineStatus stri how to create function in js split BaselineStatus"
type textarea "x"
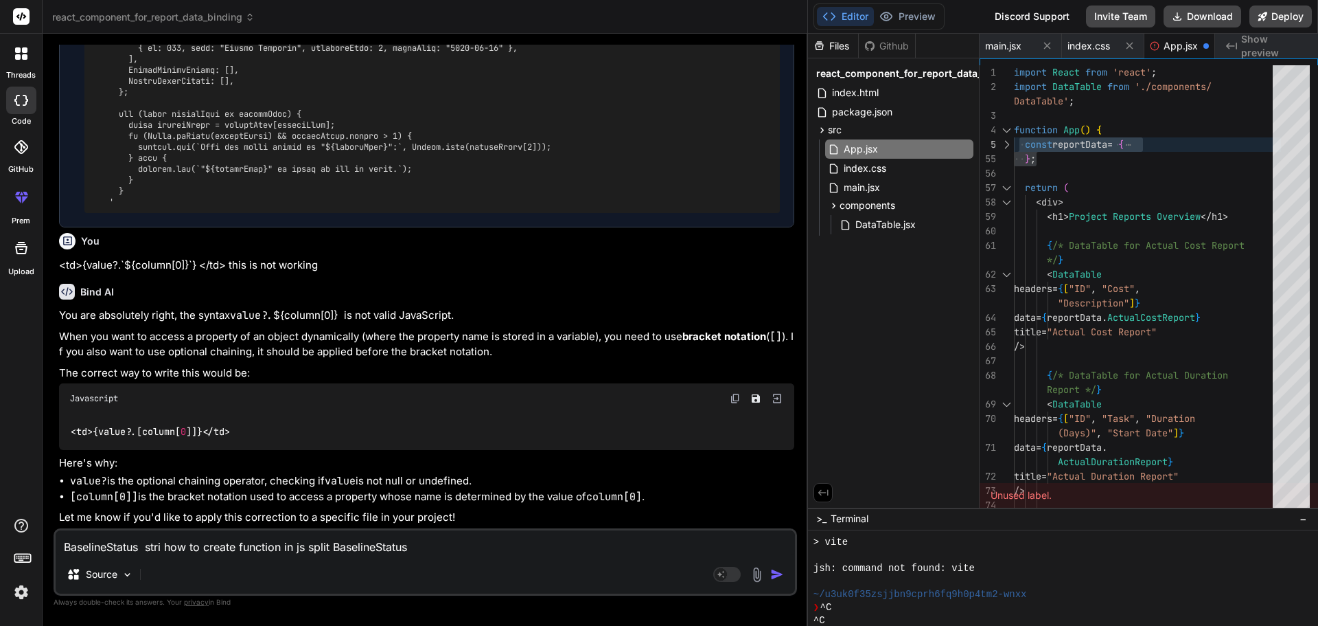
type textarea "BaselineStatus strin how to create function in js split BaselineStatus"
type textarea "x"
type textarea "BaselineStatus string how to create function in js split BaselineStatus"
type textarea "x"
click at [392, 550] on textarea "BaselineStatus string how to create function in js split BaselineStatus" at bounding box center [426, 542] width 740 height 25
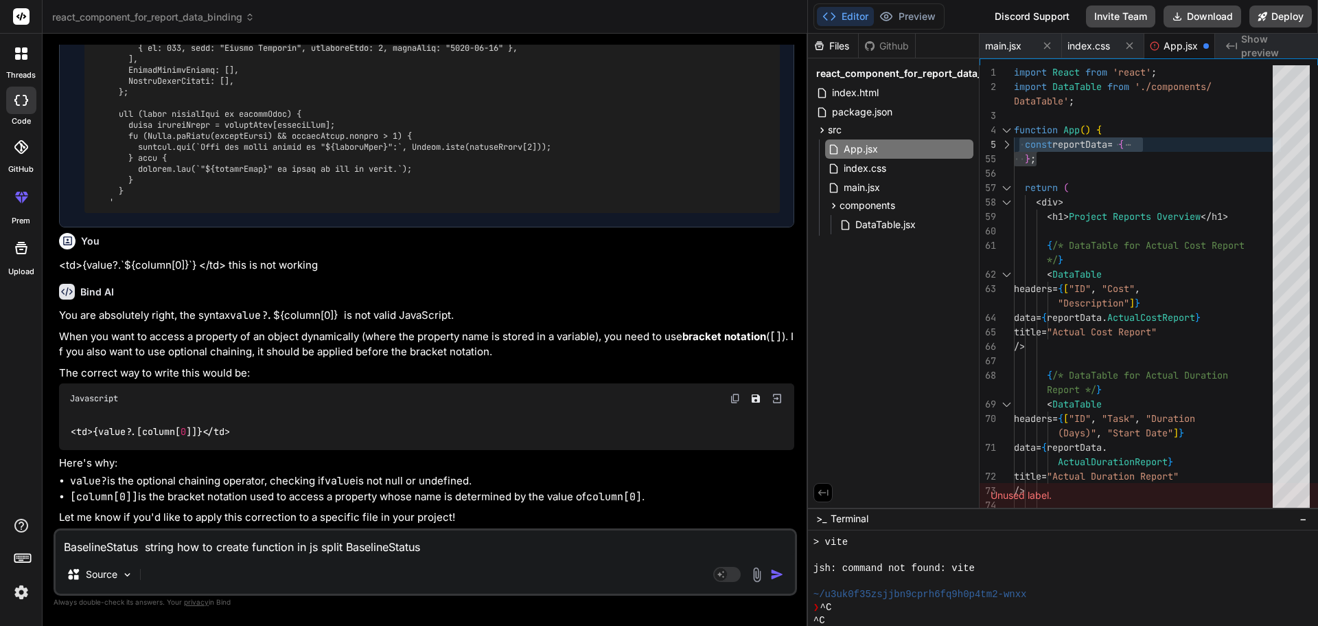
type textarea "BaselineStatus string how to create function in js split Baseline Status"
type textarea "x"
type textarea "BaselineStatus string how to create function in js split Baseline Status"
click at [777, 573] on img "button" at bounding box center [777, 574] width 14 height 14
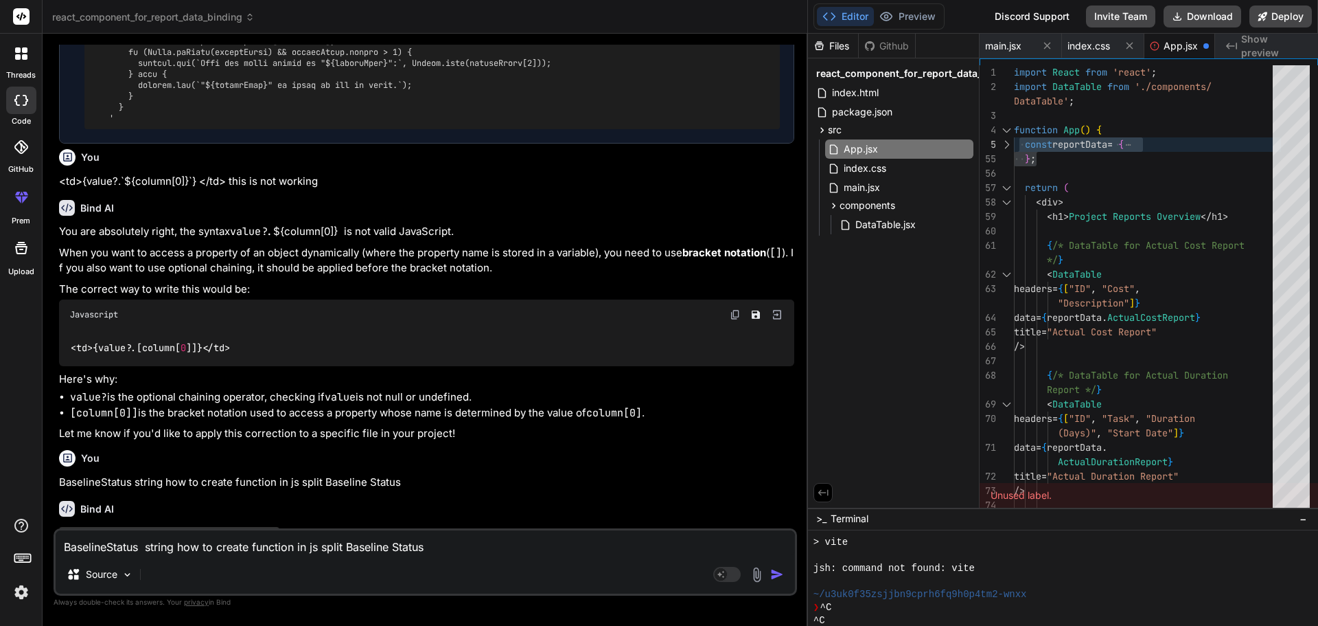
scroll to position [6500, 0]
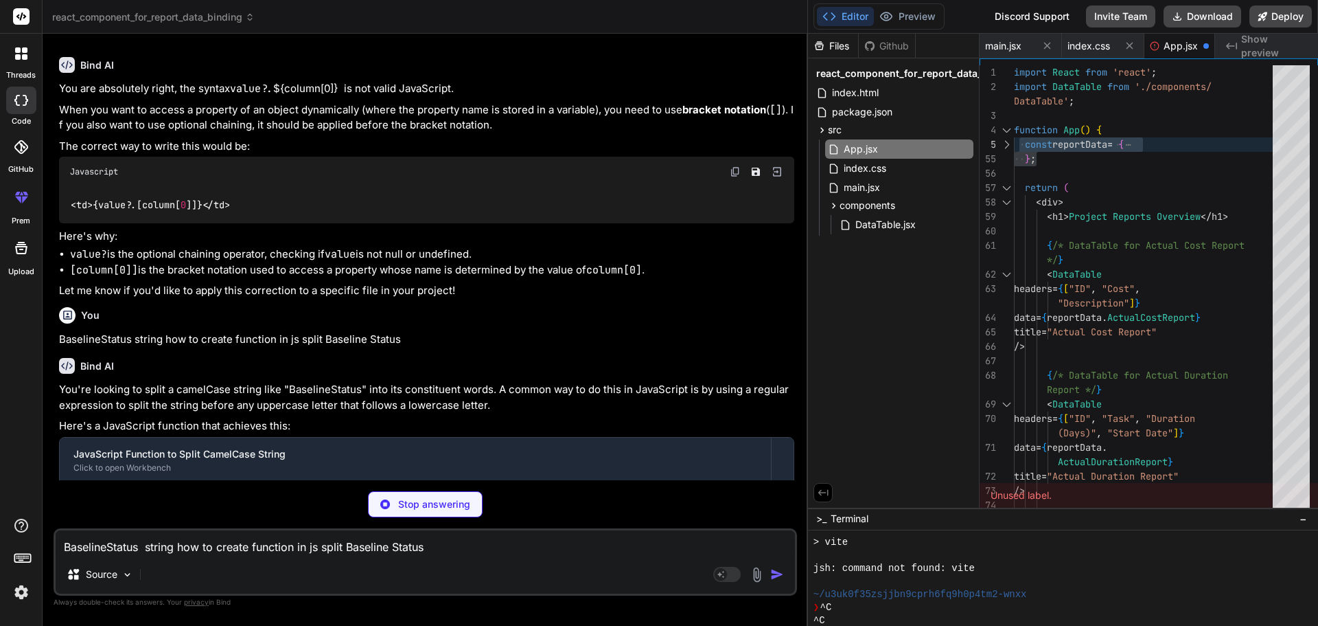
type textarea "x"
type textarea "function splitCamelCase(inputString) { if (typeof inputString !== 'string' || i…"
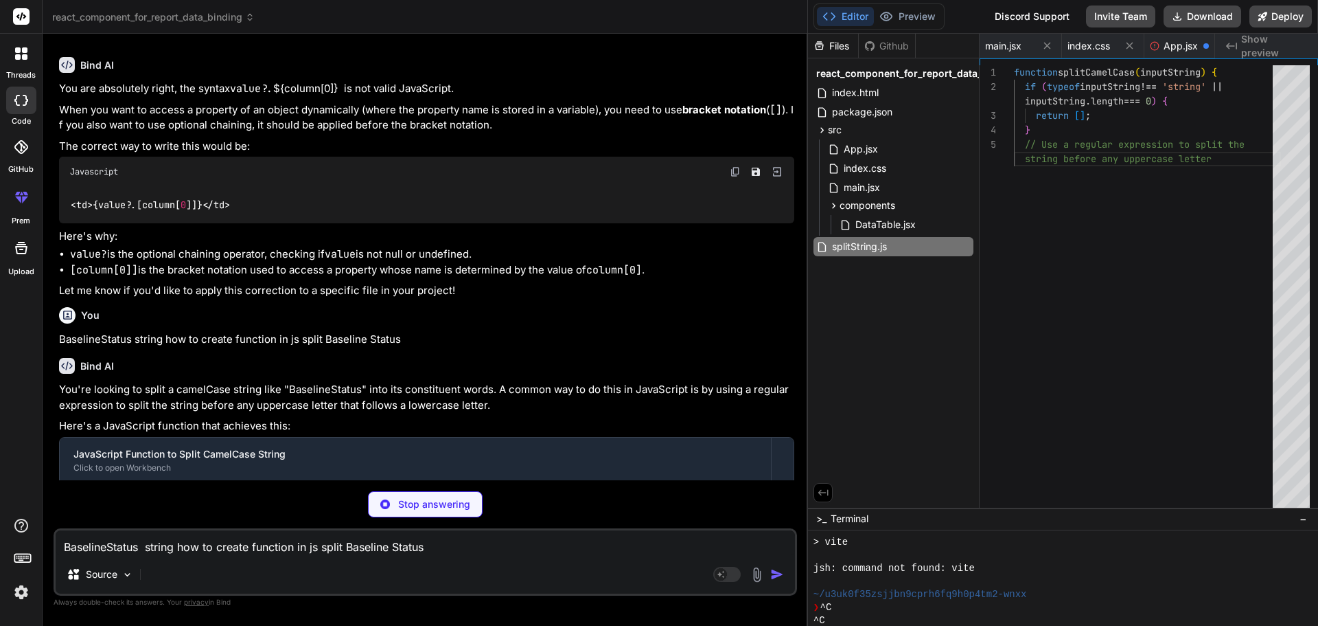
scroll to position [0, 218]
type textarea "x"
type textarea "Expected: [] const noCamelCase = "nostatus"; const noCamelCaseParts = splitCame…"
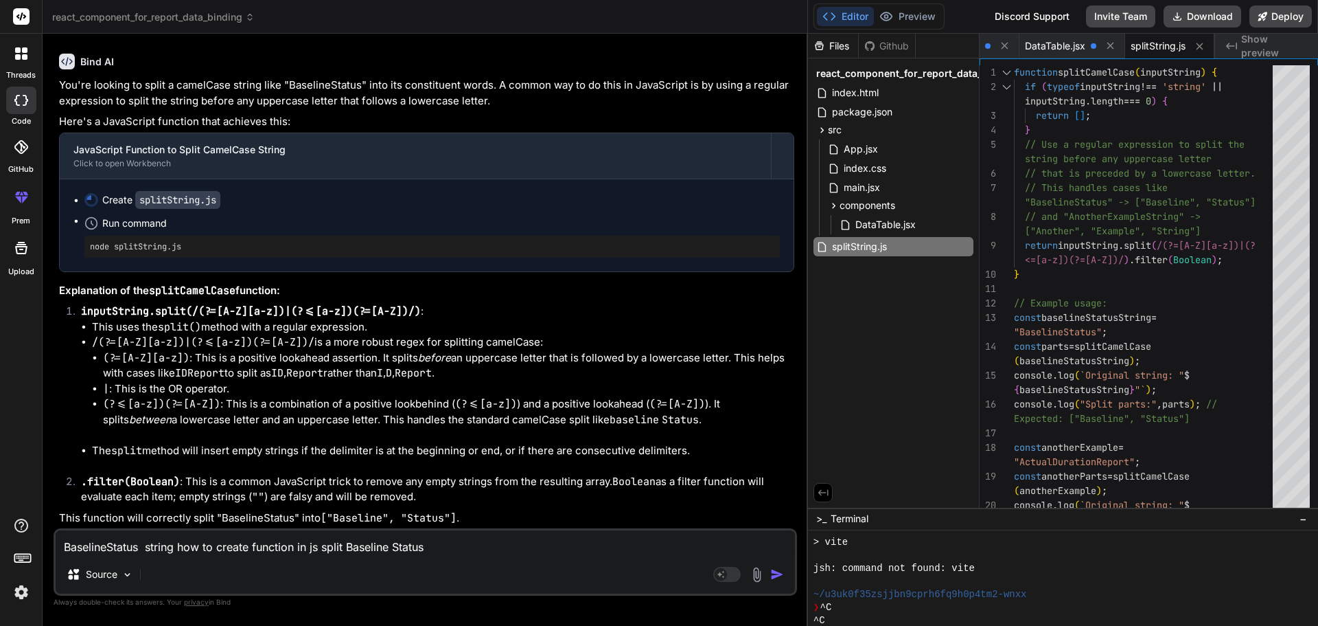
scroll to position [6888, 0]
type textarea "x"
type textarea "const noCamelCaseParts = splitCamelCase(noCamelCase); console.log(`Original str…"
type textarea "x"
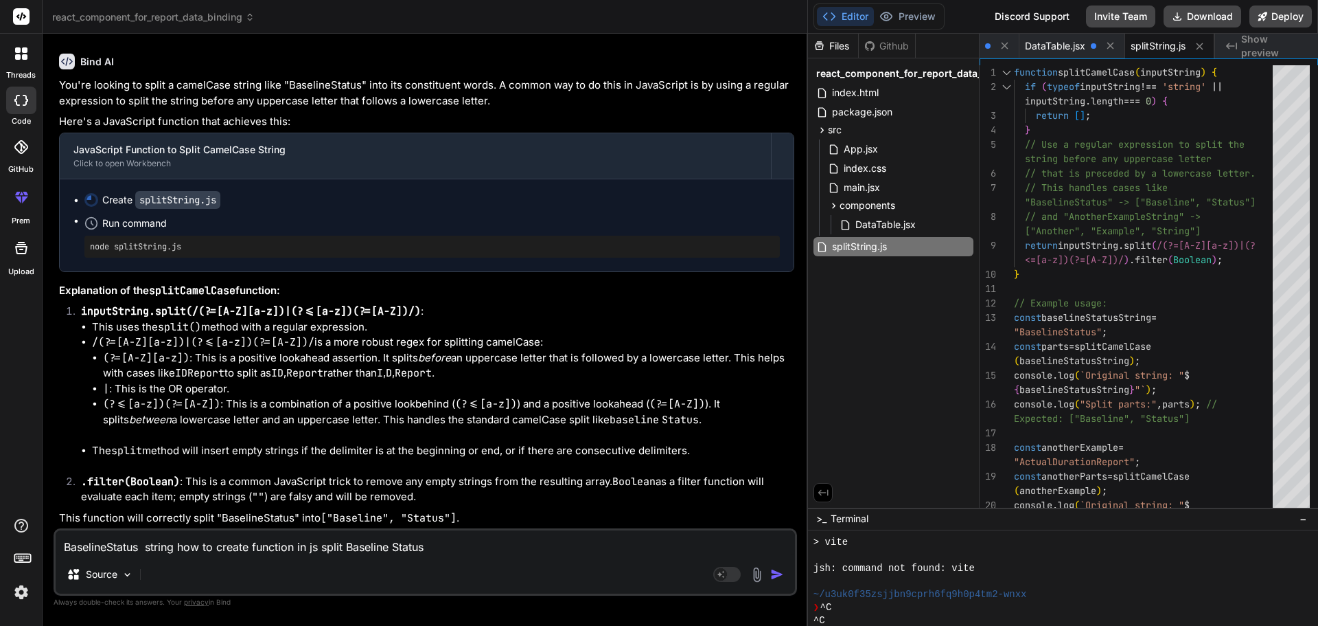
type textarea "const noCamelCase = "nostatus"; const noCamelCaseParts = splitCamelCase(noCamel…"
type textarea "x"
type textarea "const noCamelCase = "nostatus"; const noCamelCaseParts = splitCamelCase(noCamel…"
type textarea "x"
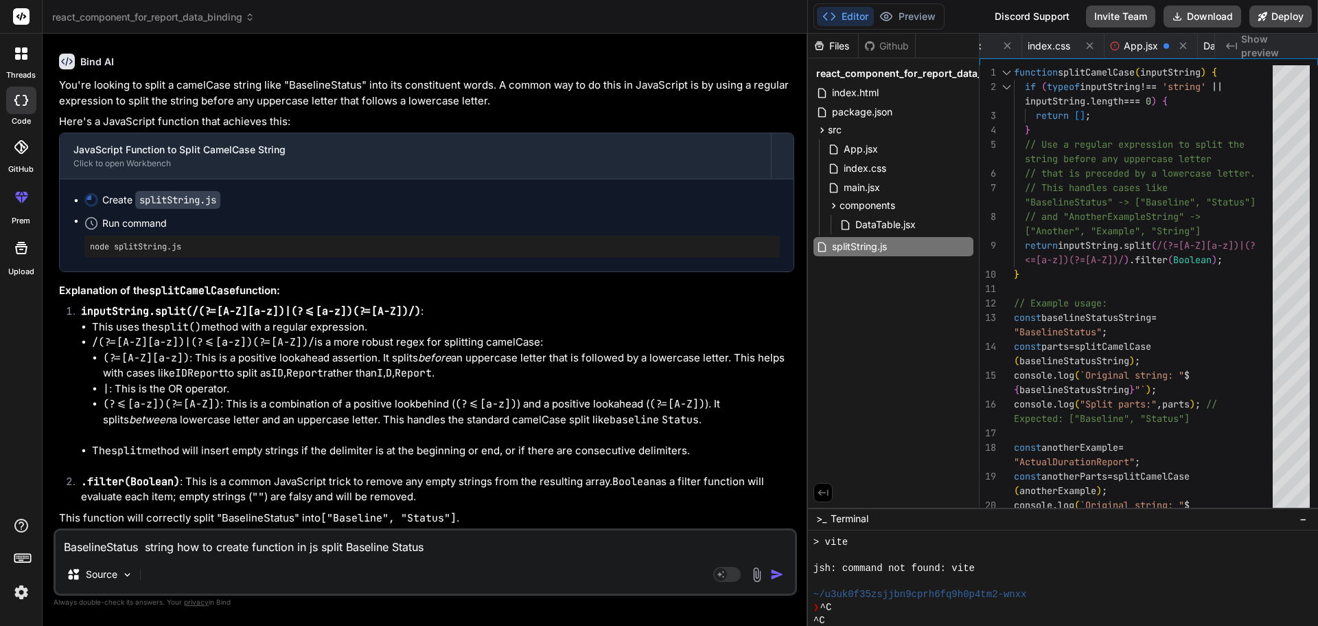
type textarea "const emptyString = ""; const emptyParts = splitCamelCase(emptyString); console…"
type textarea "x"
type textarea "const emptyParts = splitCamelCase(emptyString); console.log(`Original string: "…"
type textarea "x"
type textarea "console.log(`Original string: "${emptyString}"`); console.log("Split parts:", e…"
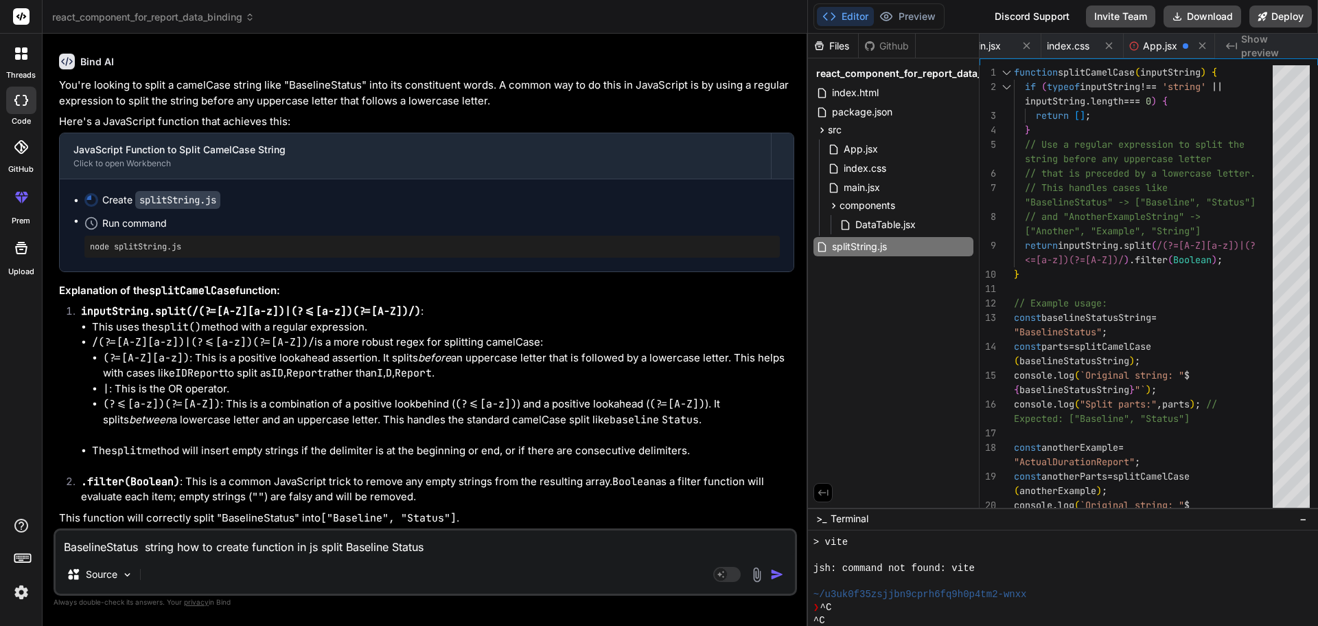
type textarea "x"
type textarea "console.log("Split parts:", emptyParts); // Expected: [] const noCamelCase = "n…"
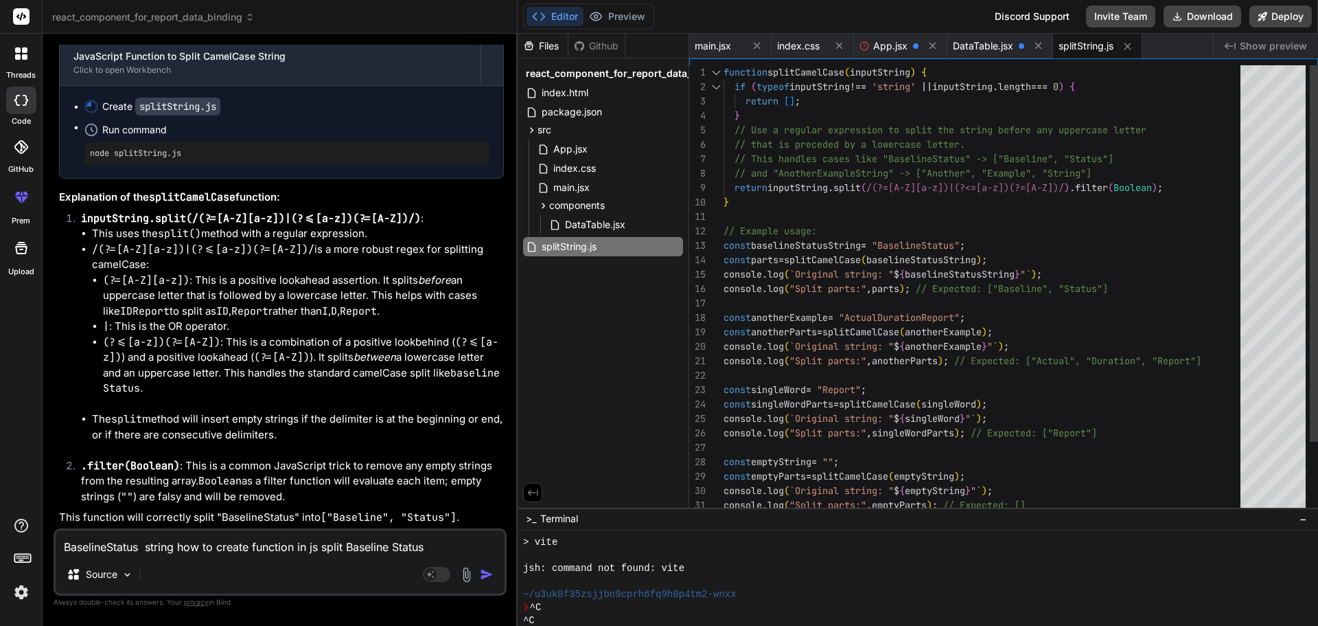
type textarea "x"
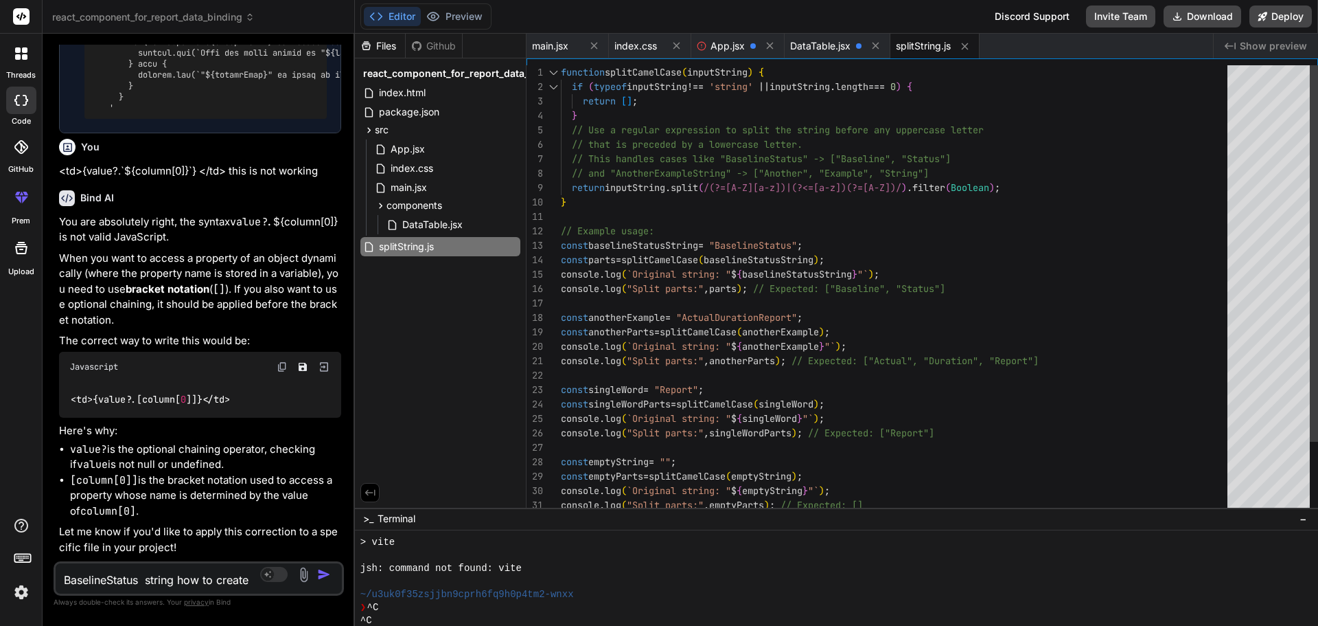
scroll to position [10052, 0]
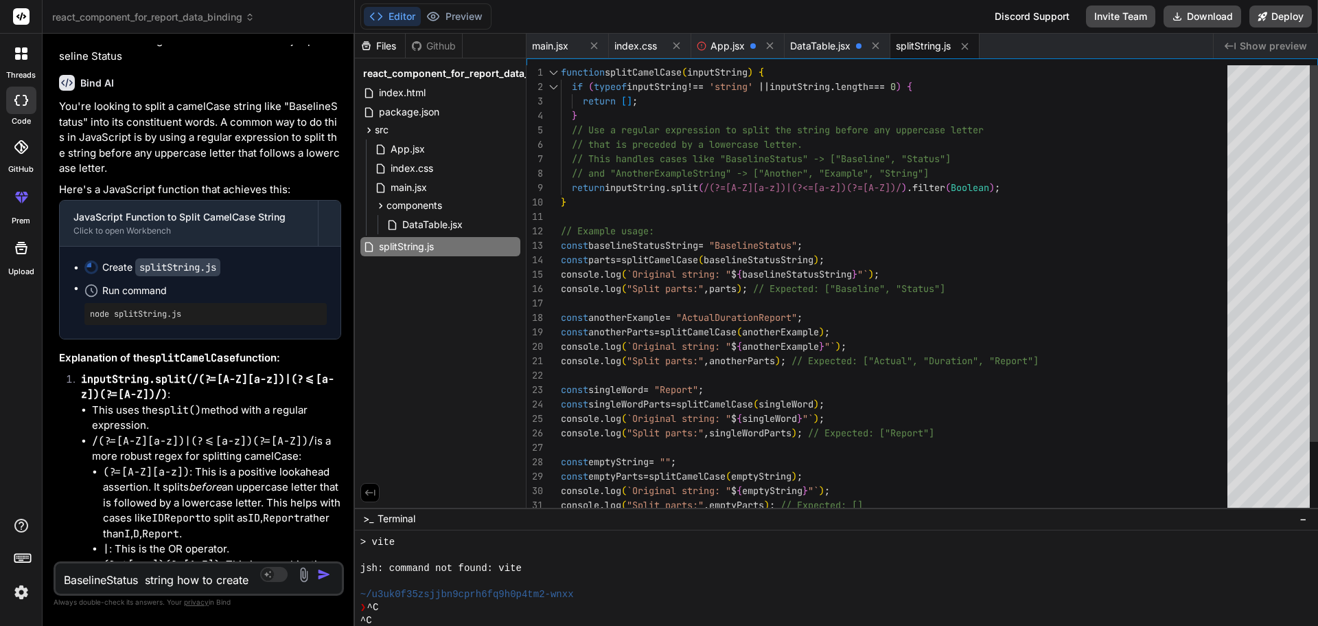
drag, startPoint x: 806, startPoint y: 295, endPoint x: 323, endPoint y: 295, distance: 483.4
click at [323, 295] on div "Bind AI Web Search Created with Pixso. Code Generator You reportData:{ Bind AI …" at bounding box center [199, 330] width 312 height 592
click at [206, 569] on textarea "BaselineStatus string how to create function in js split Baseline Status" at bounding box center [175, 575] width 238 height 25
type textarea "console.log("Split parts:", anotherParts); // Expected: ["Actual", "Duration", …"
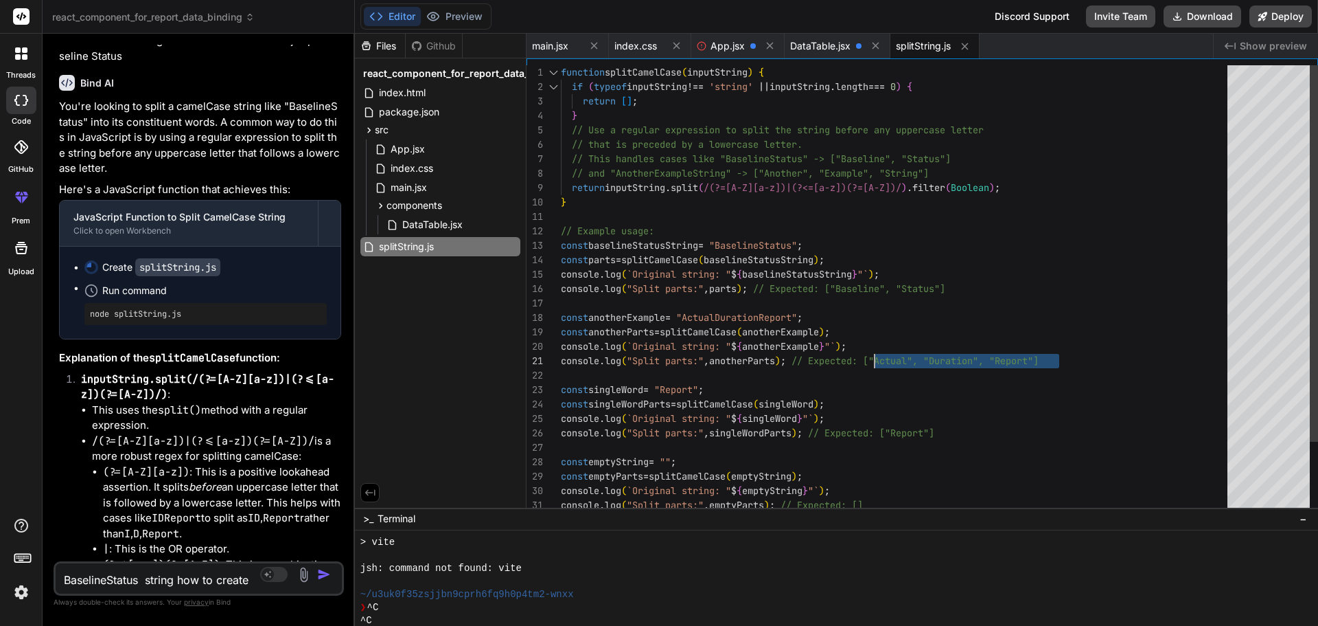
drag, startPoint x: 1067, startPoint y: 363, endPoint x: 873, endPoint y: 356, distance: 193.8
click at [873, 356] on div "function splitCamelCase ( inputString ) { if ( typeof inputString !== 'string' …" at bounding box center [898, 332] width 675 height 534
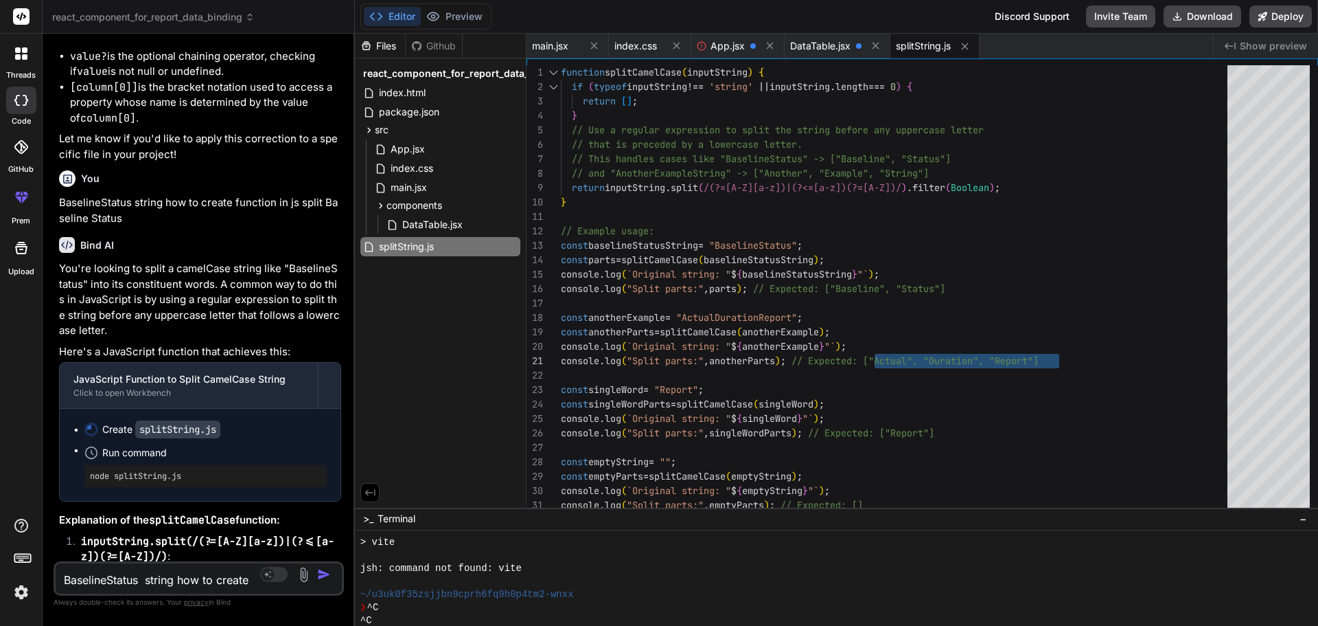
scroll to position [9914, 0]
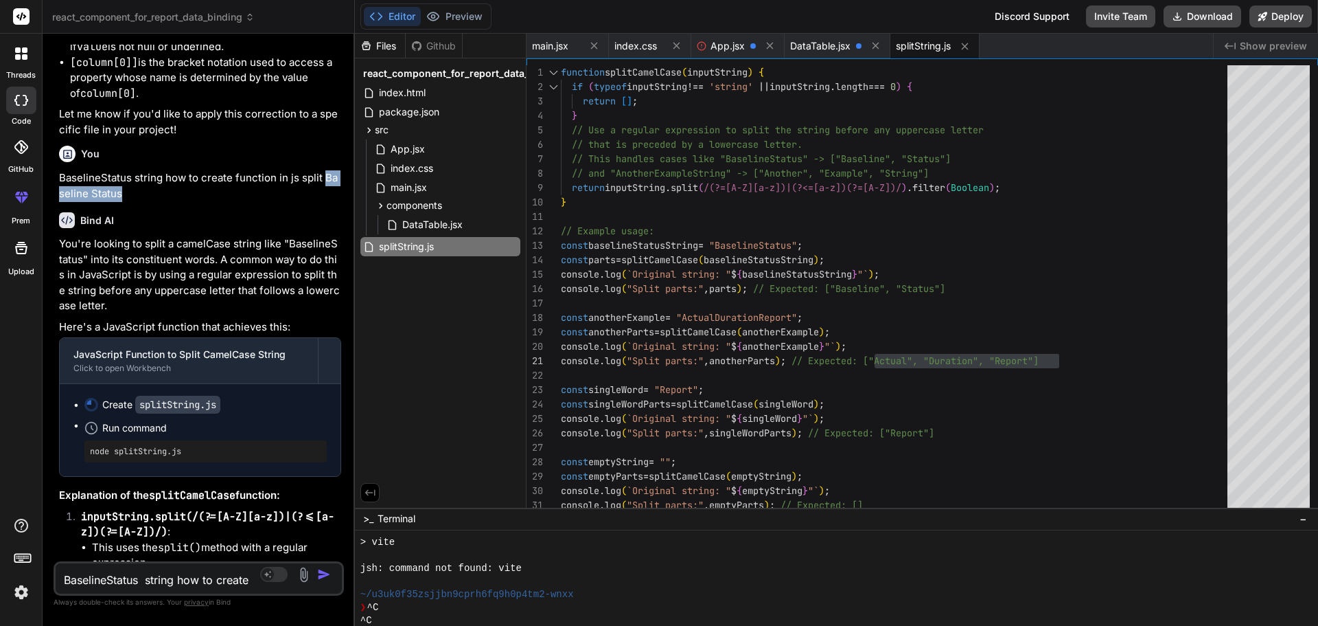
drag, startPoint x: 118, startPoint y: 173, endPoint x: 324, endPoint y: 158, distance: 206.5
click at [324, 170] on p "BaselineStatus string how to create function in js split Baseline Status" at bounding box center [200, 185] width 282 height 31
copy p "Baseline Status"
click at [84, 573] on textarea "BaselineStatus string how to create function in js split Baseline Status" at bounding box center [175, 575] width 238 height 25
type textarea "r"
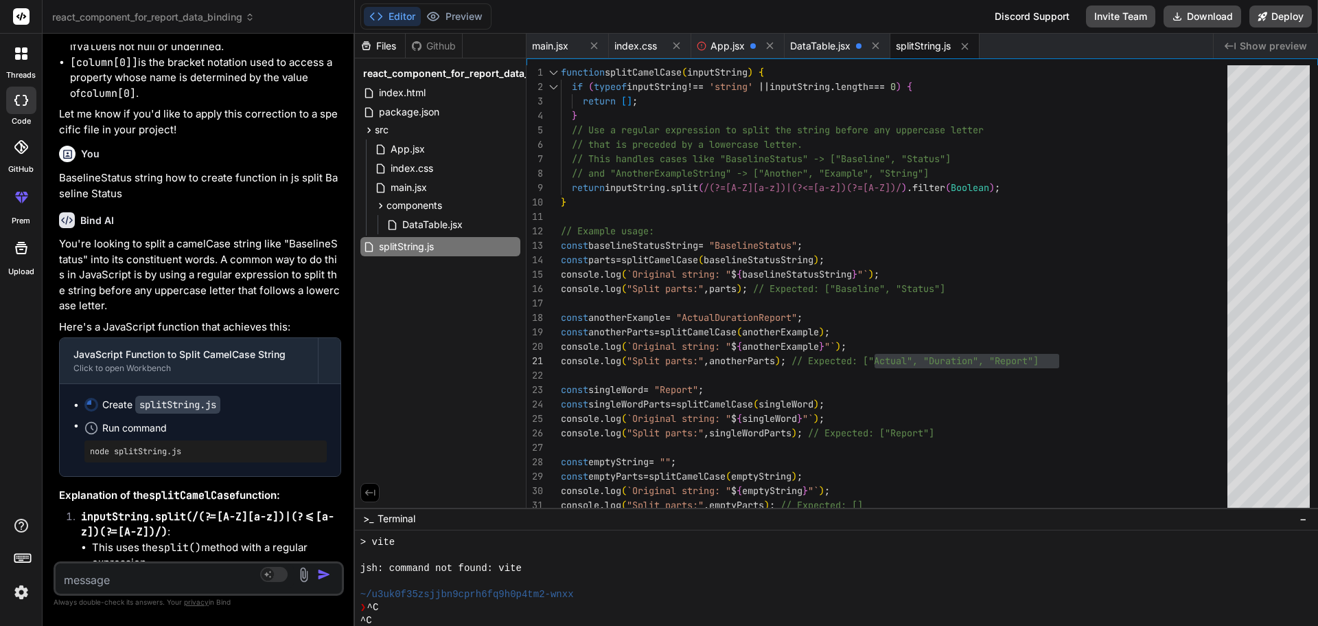
type textarea "x"
type textarea "re"
type textarea "x"
type textarea "ret"
type textarea "x"
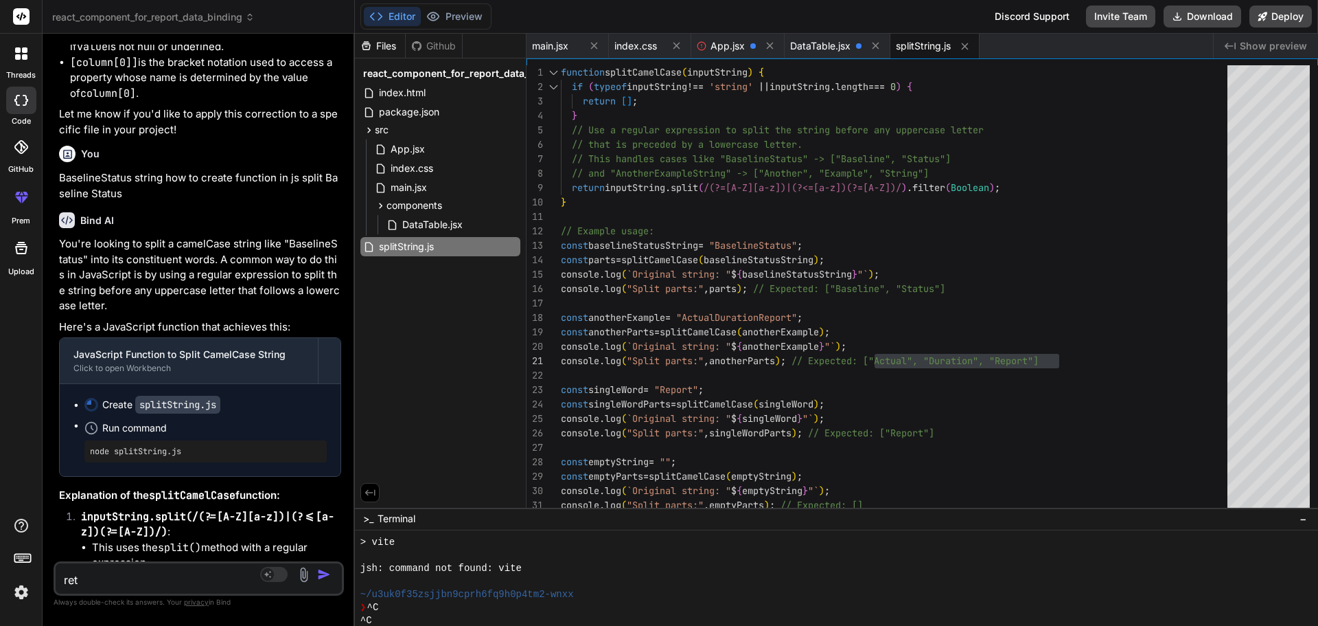
type textarea "retu"
type textarea "x"
type textarea "retur"
type textarea "x"
type textarea "return"
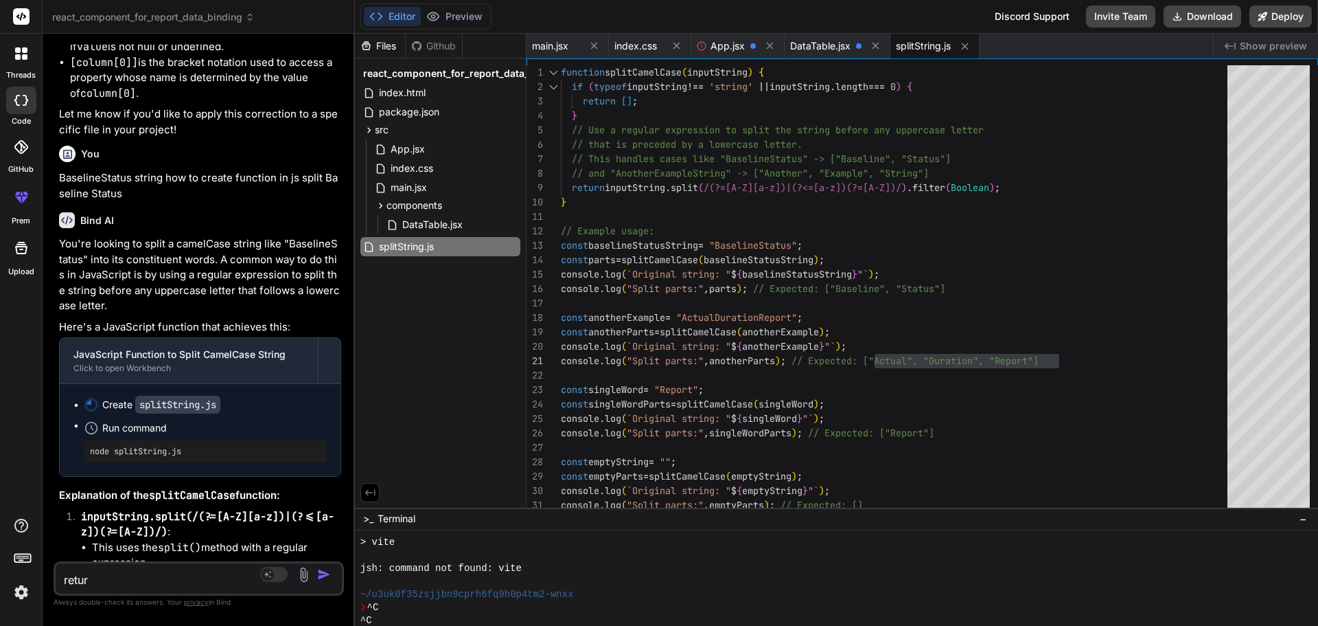
type textarea "x"
type textarea "return"
type textarea "x"
paste textarea "Baseline Status"
type textarea "return [GEOGRAPHIC_DATA] Status"
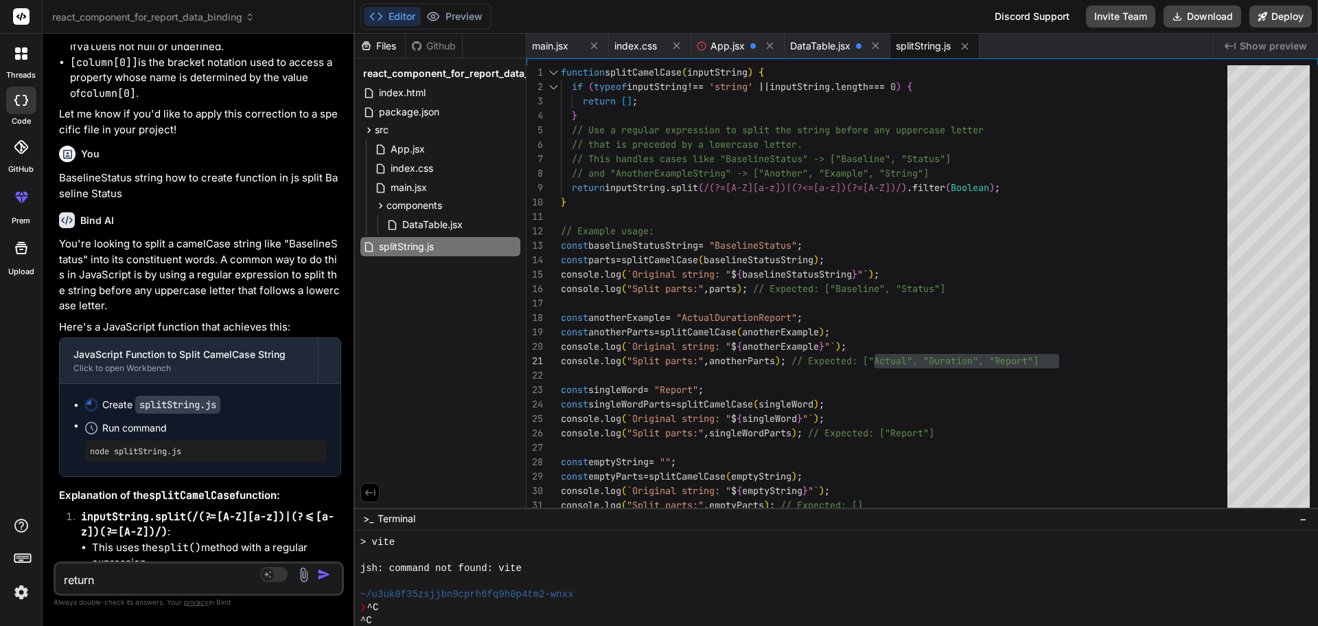
type textarea "x"
click at [141, 578] on textarea "return [GEOGRAPHIC_DATA] Status" at bounding box center [175, 575] width 238 height 25
click at [196, 582] on textarea "return [GEOGRAPHIC_DATA] Status" at bounding box center [175, 575] width 238 height 25
type textarea "return [GEOGRAPHIC_DATA] Status"
type textarea "x"
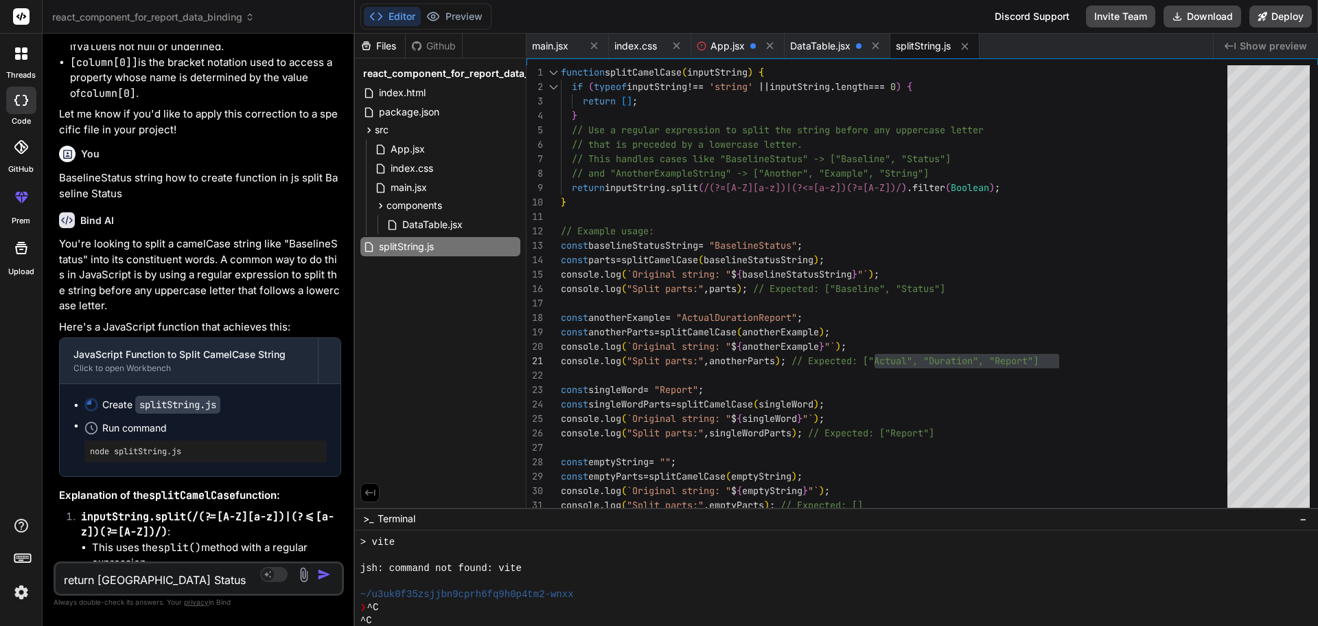
type textarea "return [GEOGRAPHIC_DATA] Status"
click at [320, 572] on img "button" at bounding box center [324, 574] width 14 height 14
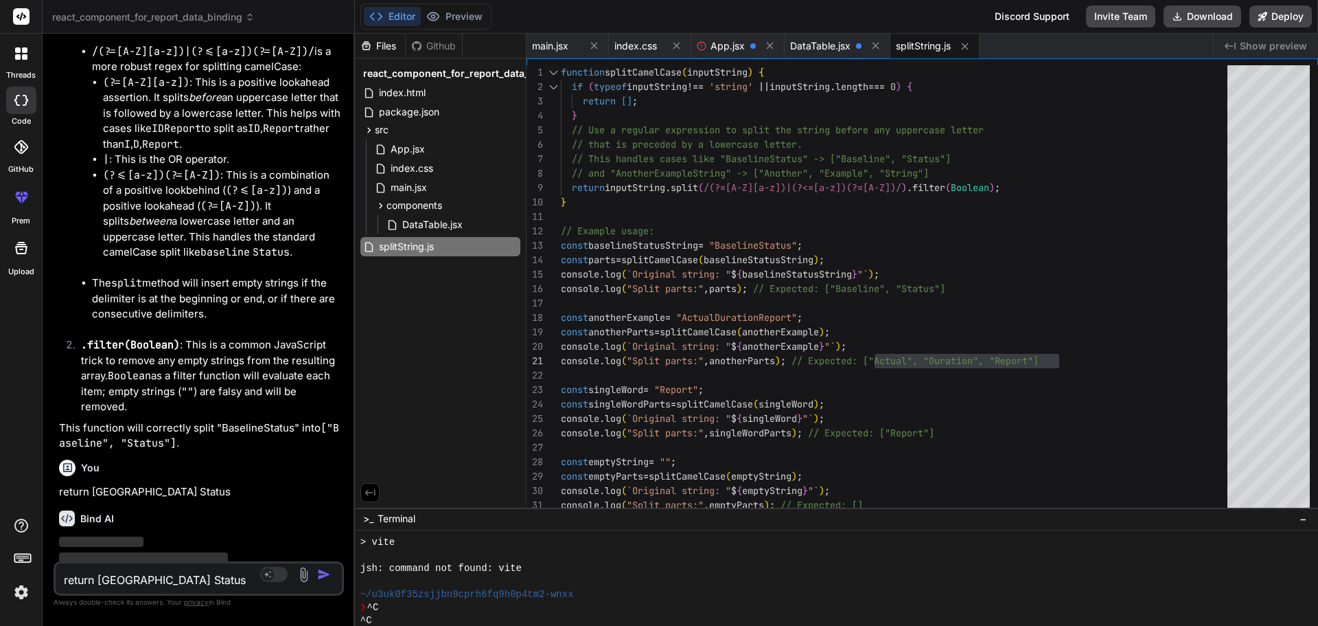
scroll to position [10455, 0]
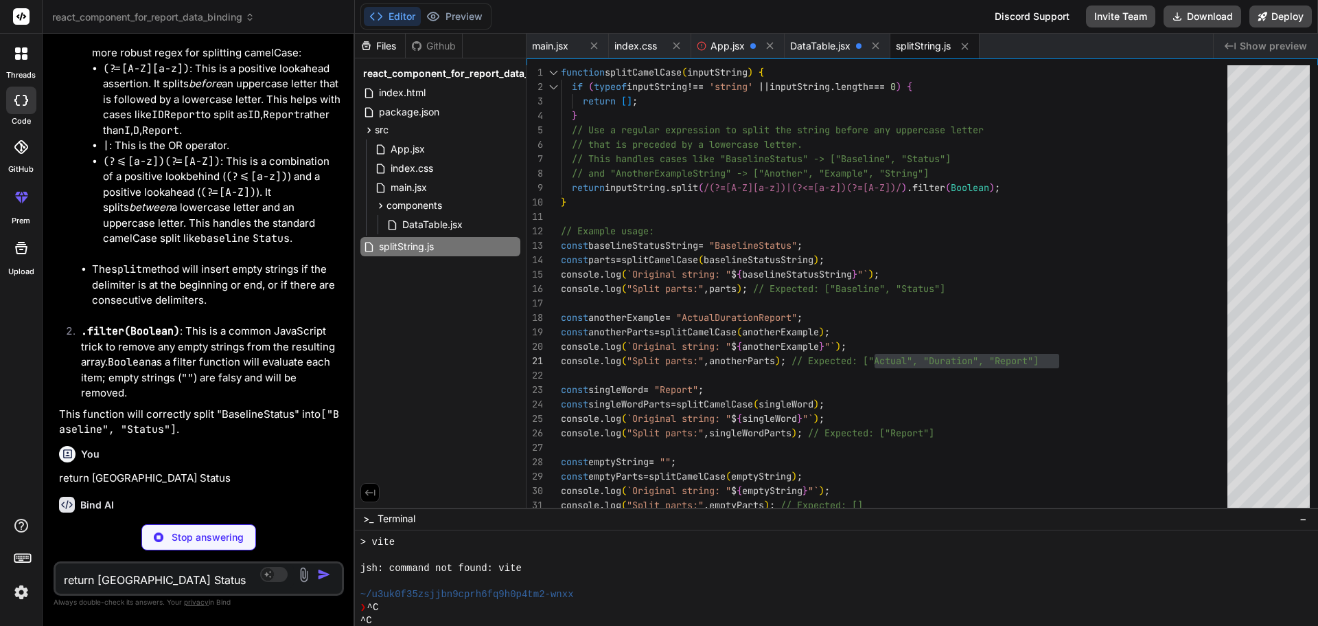
type textarea "x"
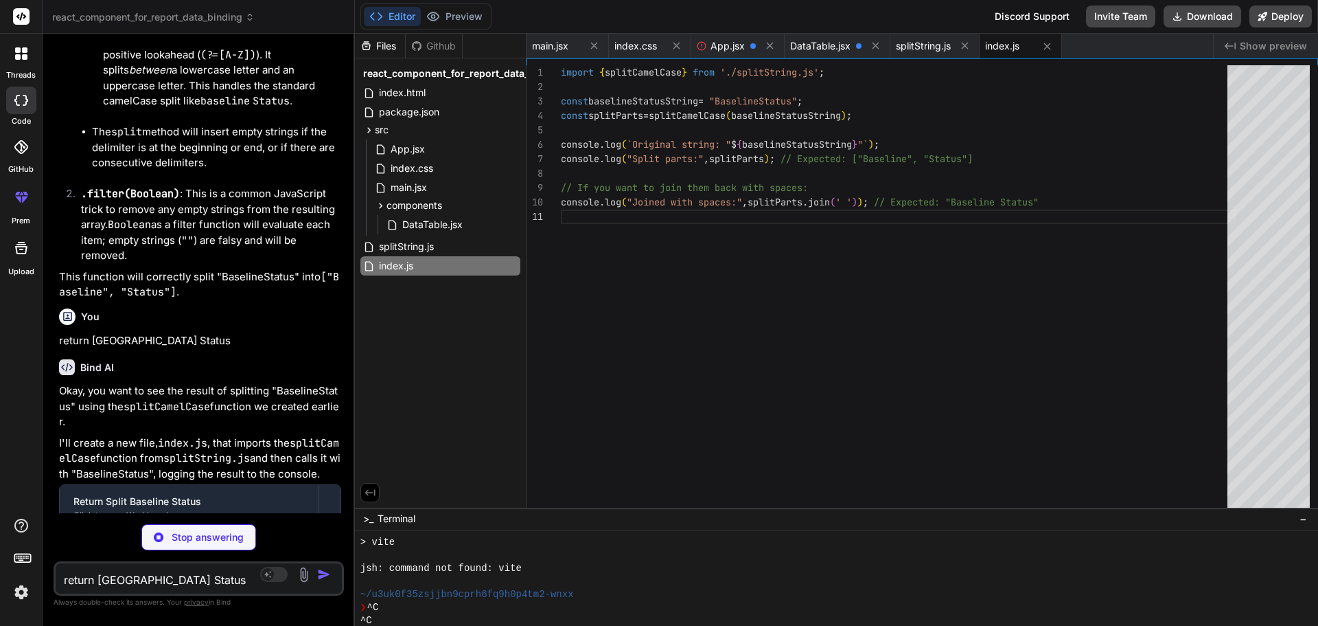
scroll to position [10651, 0]
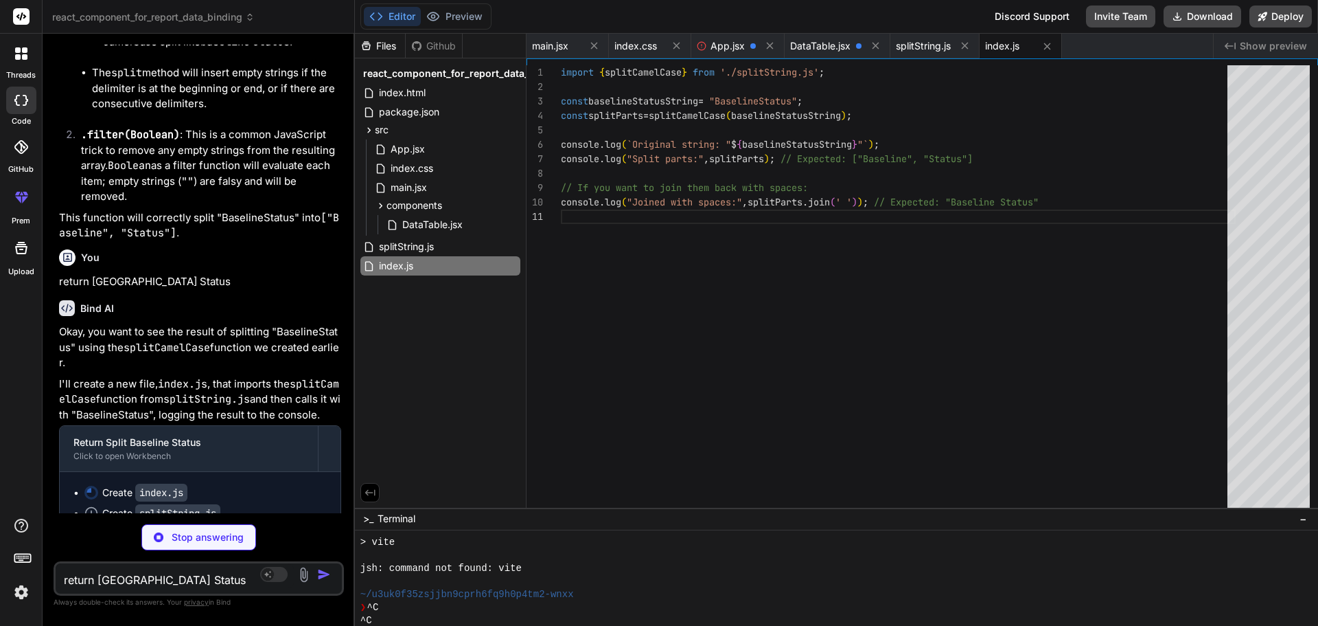
type textarea "x"
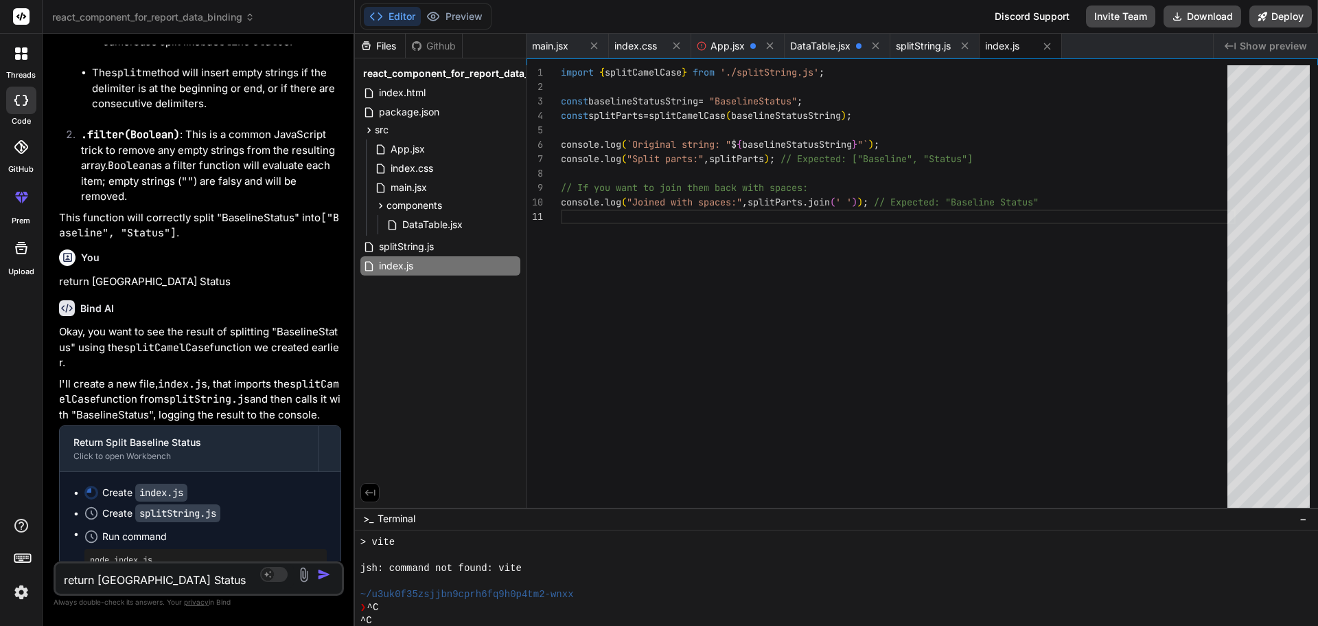
click at [116, 577] on textarea "return [GEOGRAPHIC_DATA] Status" at bounding box center [175, 575] width 238 height 25
type textarea "c"
type textarea "x"
type textarea "cr"
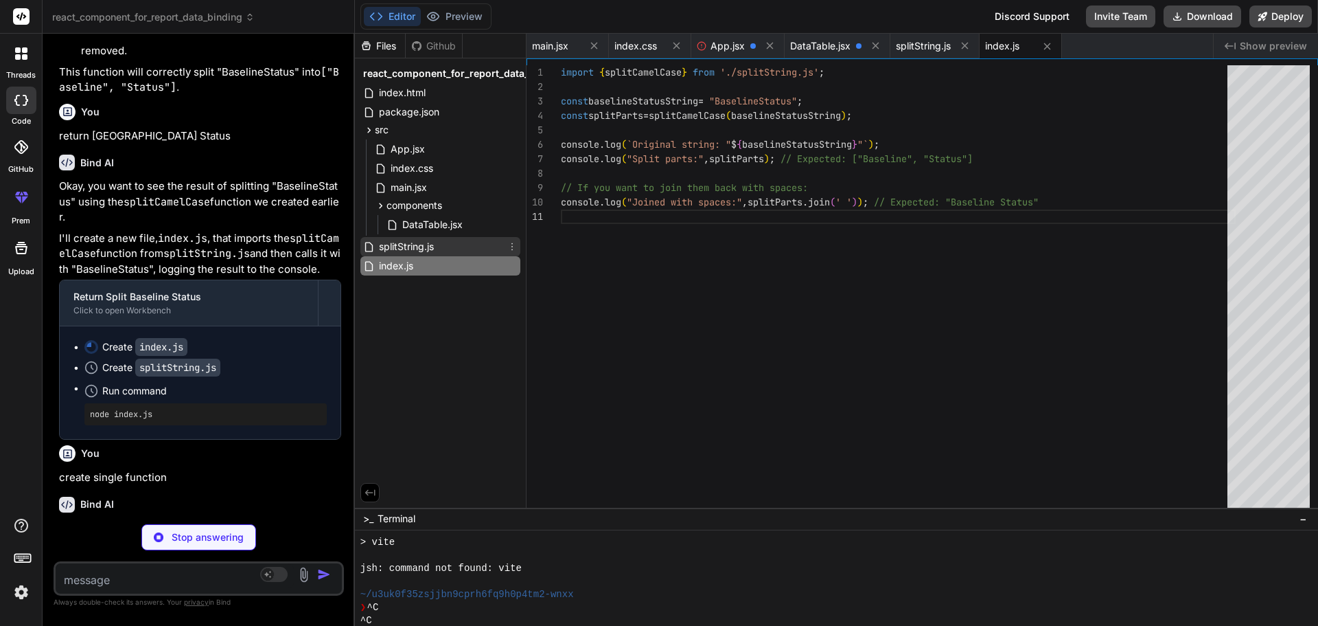
click at [414, 248] on span "splitString.js" at bounding box center [407, 246] width 58 height 16
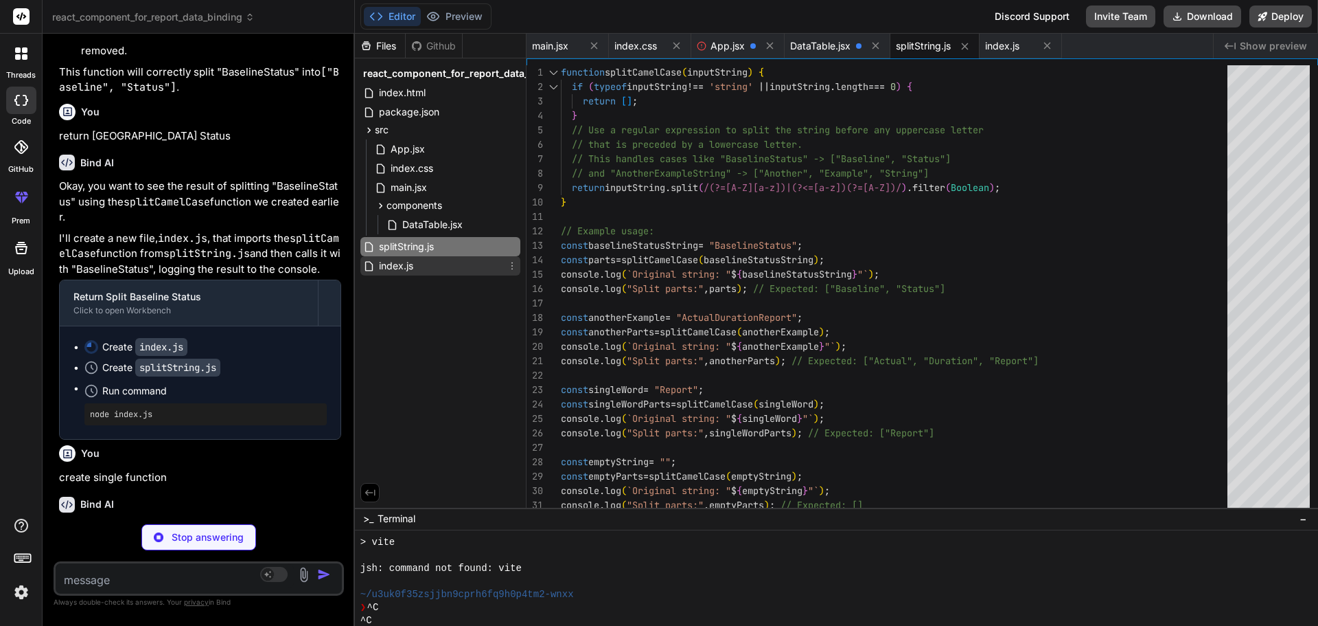
click at [387, 262] on span "index.js" at bounding box center [396, 265] width 37 height 16
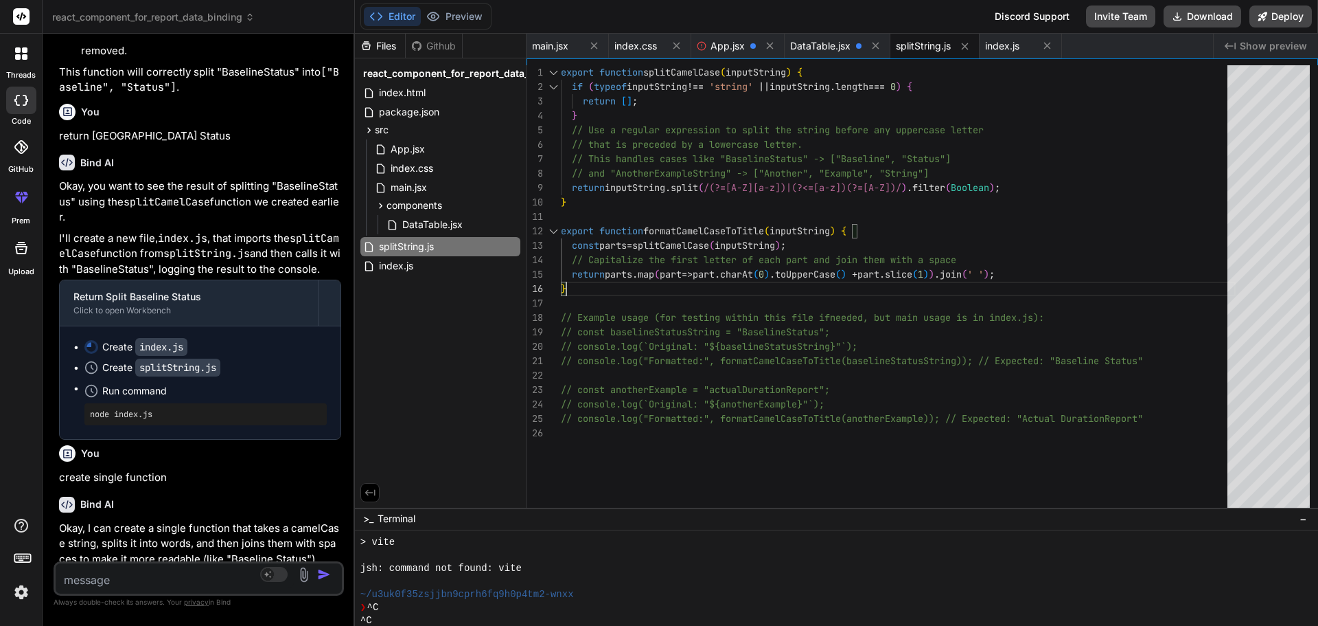
scroll to position [0, 0]
click at [571, 286] on div "export function splitCamelCase ( inputString ) { if ( typeof inputString !== 's…" at bounding box center [898, 289] width 675 height 448
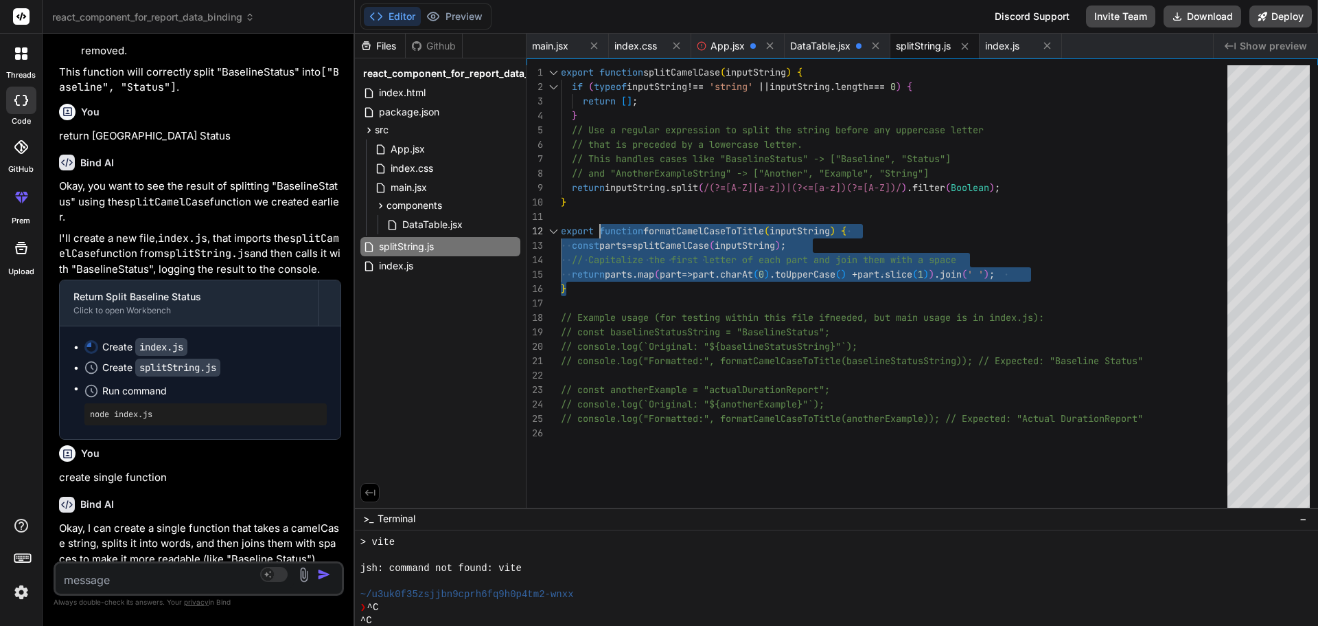
drag, startPoint x: 571, startPoint y: 286, endPoint x: 602, endPoint y: 229, distance: 64.2
click at [602, 229] on div "export function splitCamelCase ( inputString ) { if ( typeof inputString !== 's…" at bounding box center [898, 289] width 675 height 448
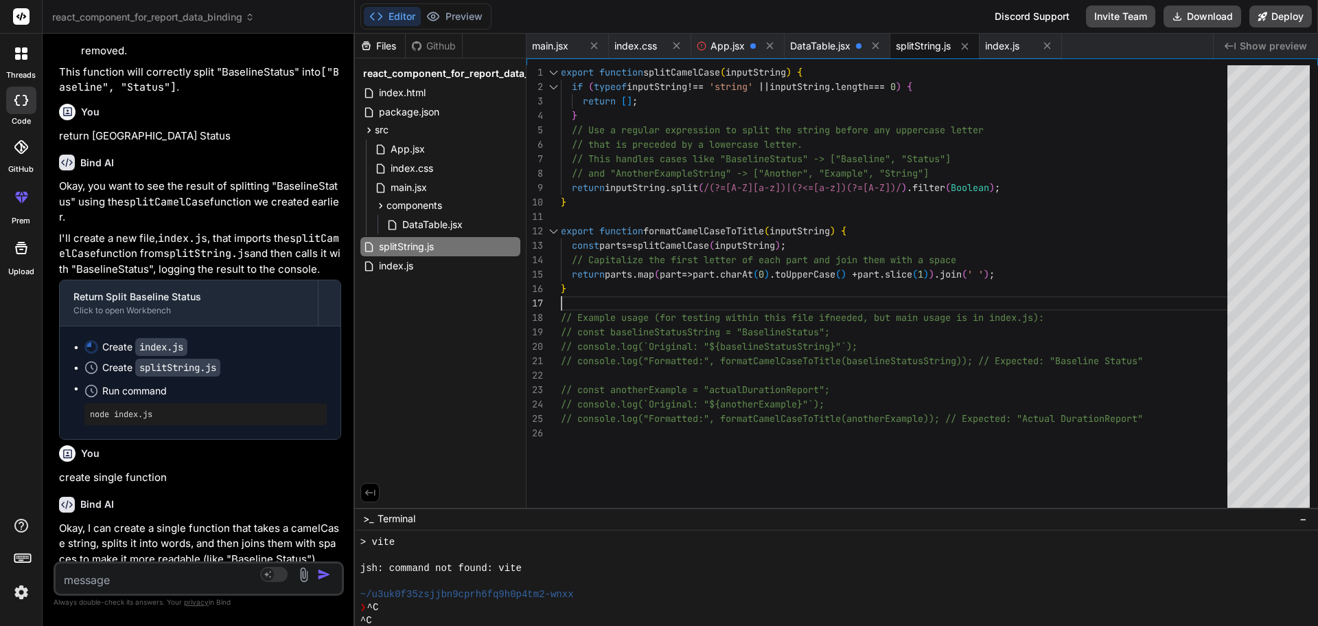
click at [736, 297] on div "export function splitCamelCase ( inputString ) { if ( typeof inputString !== 's…" at bounding box center [898, 289] width 675 height 448
click at [701, 228] on div "function splitCamelCase ( inputString : any ): string []" at bounding box center [795, 219] width 286 height 20
click at [890, 205] on div "export function splitCamelCase ( inputString ) { if ( typeof inputString !== 's…" at bounding box center [898, 289] width 675 height 448
click at [695, 229] on div "function splitCamelCase ( inputString : any ): string []" at bounding box center [795, 219] width 286 height 20
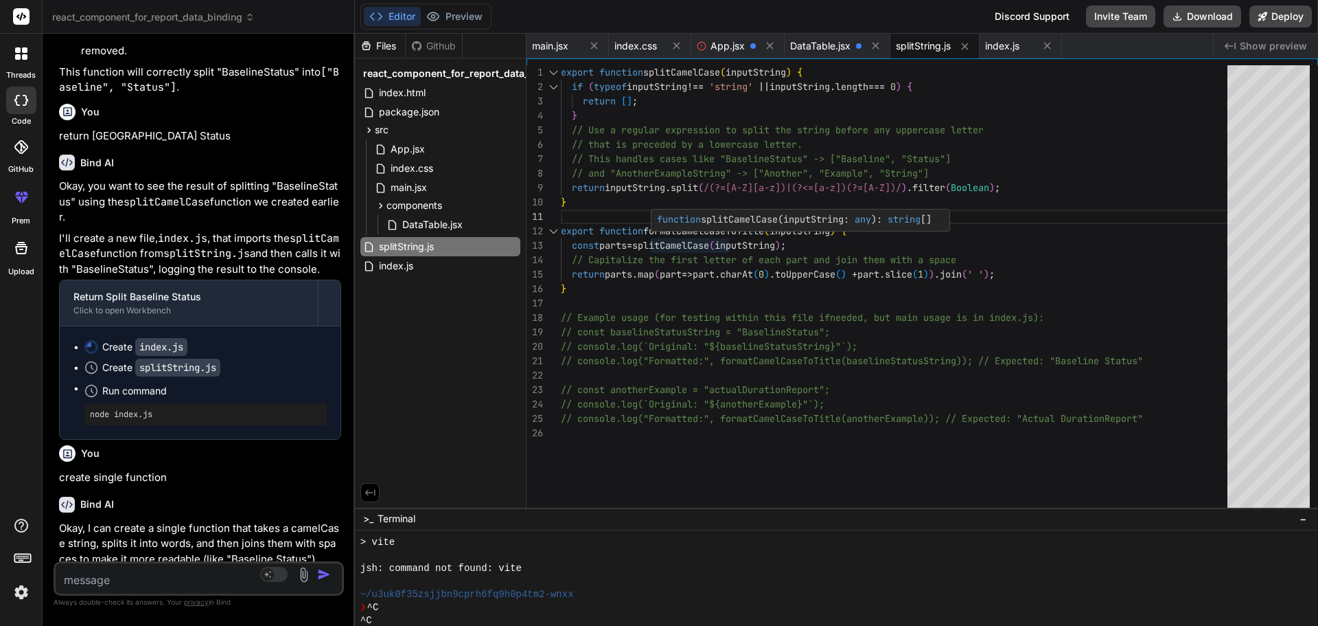
click at [1004, 233] on div "export function splitCamelCase ( inputString ) { if ( typeof inputString !== 's…" at bounding box center [898, 289] width 675 height 448
click at [719, 229] on div "export function splitCamelCase ( inputString ) { if ( typeof inputString !== 's…" at bounding box center [898, 289] width 675 height 448
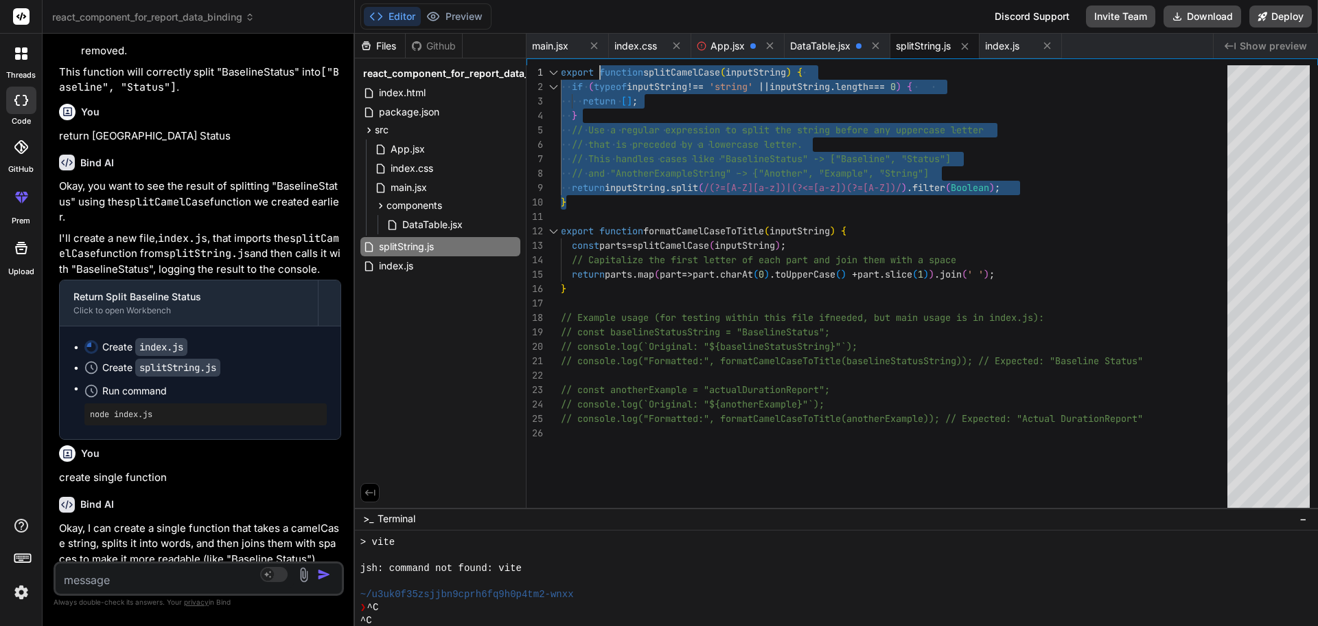
drag, startPoint x: 573, startPoint y: 202, endPoint x: 599, endPoint y: 72, distance: 132.5
click at [599, 72] on div "export function splitCamelCase ( inputString ) { if ( typeof inputString !== 's…" at bounding box center [898, 289] width 675 height 448
